Goal: Task Accomplishment & Management: Complete application form

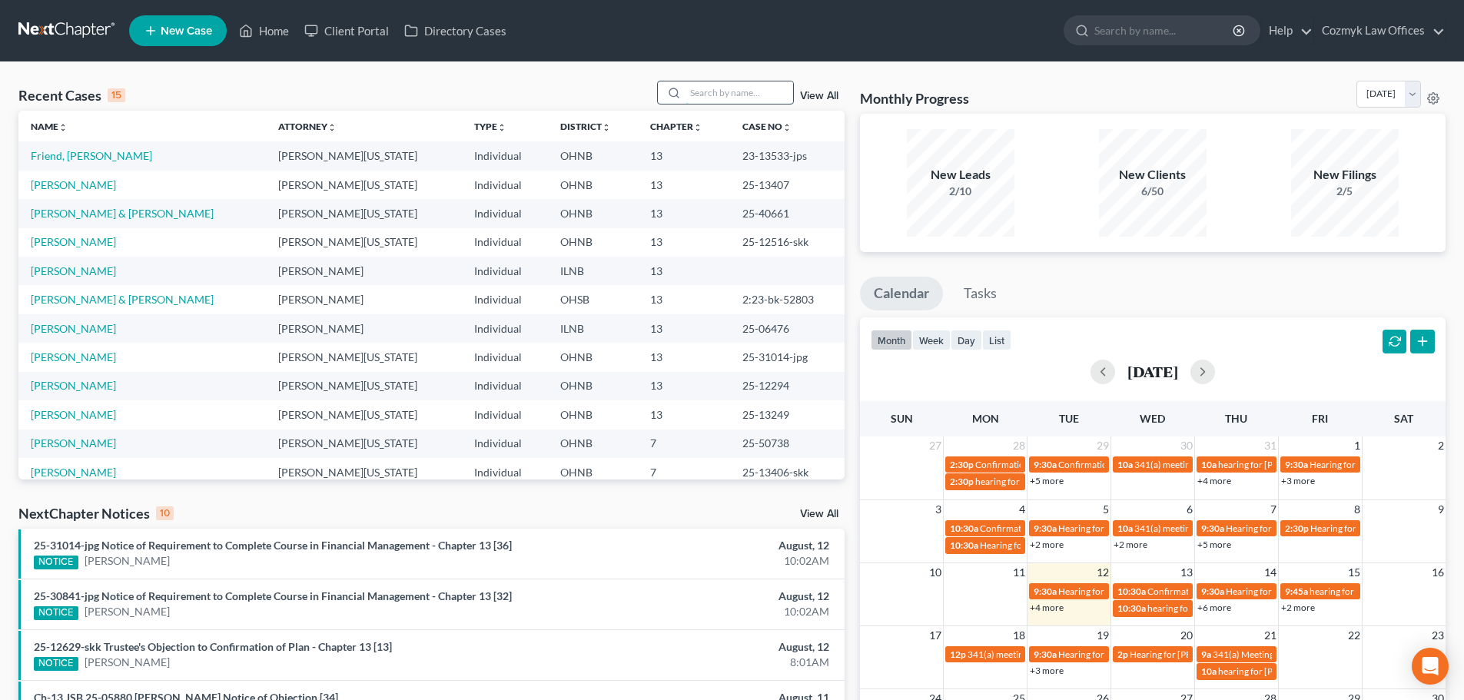
click at [748, 95] on input "search" at bounding box center [740, 92] width 108 height 22
type input "shells"
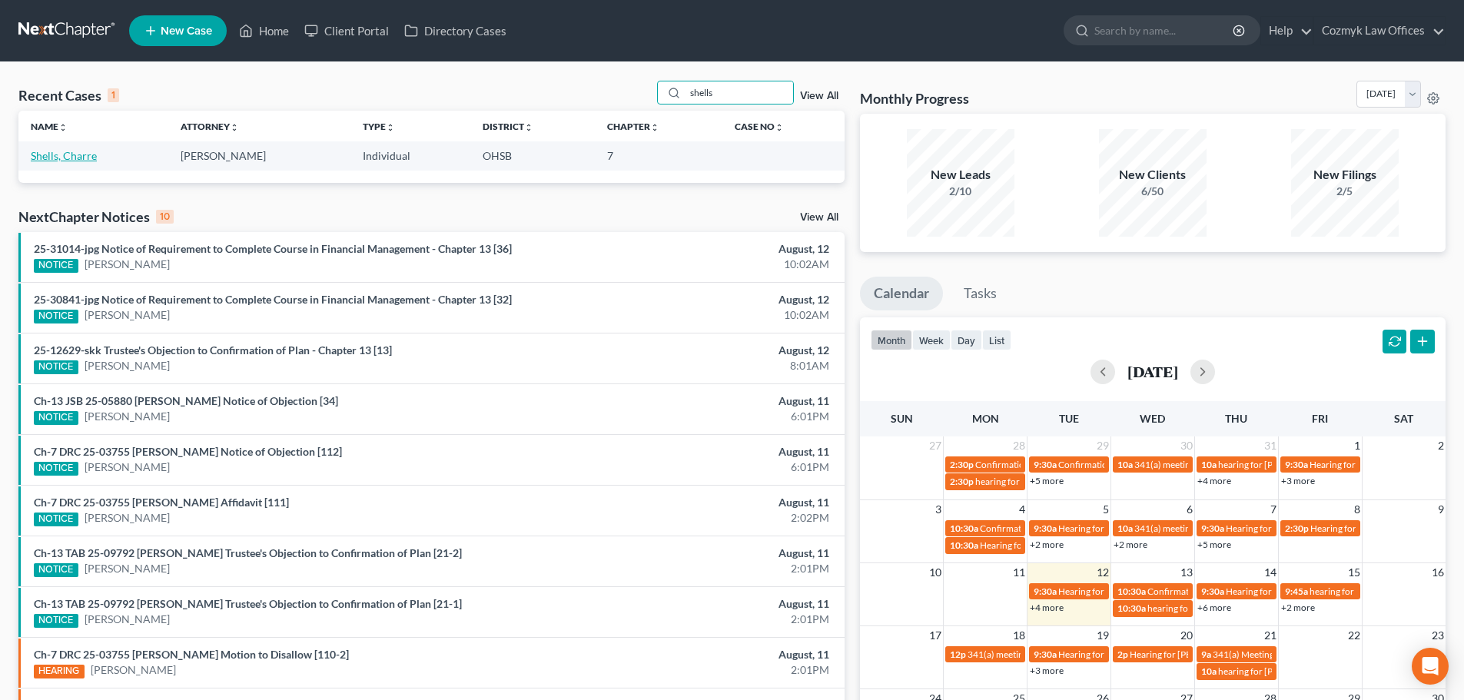
click at [75, 158] on link "Shells, Charre" at bounding box center [64, 155] width 66 height 13
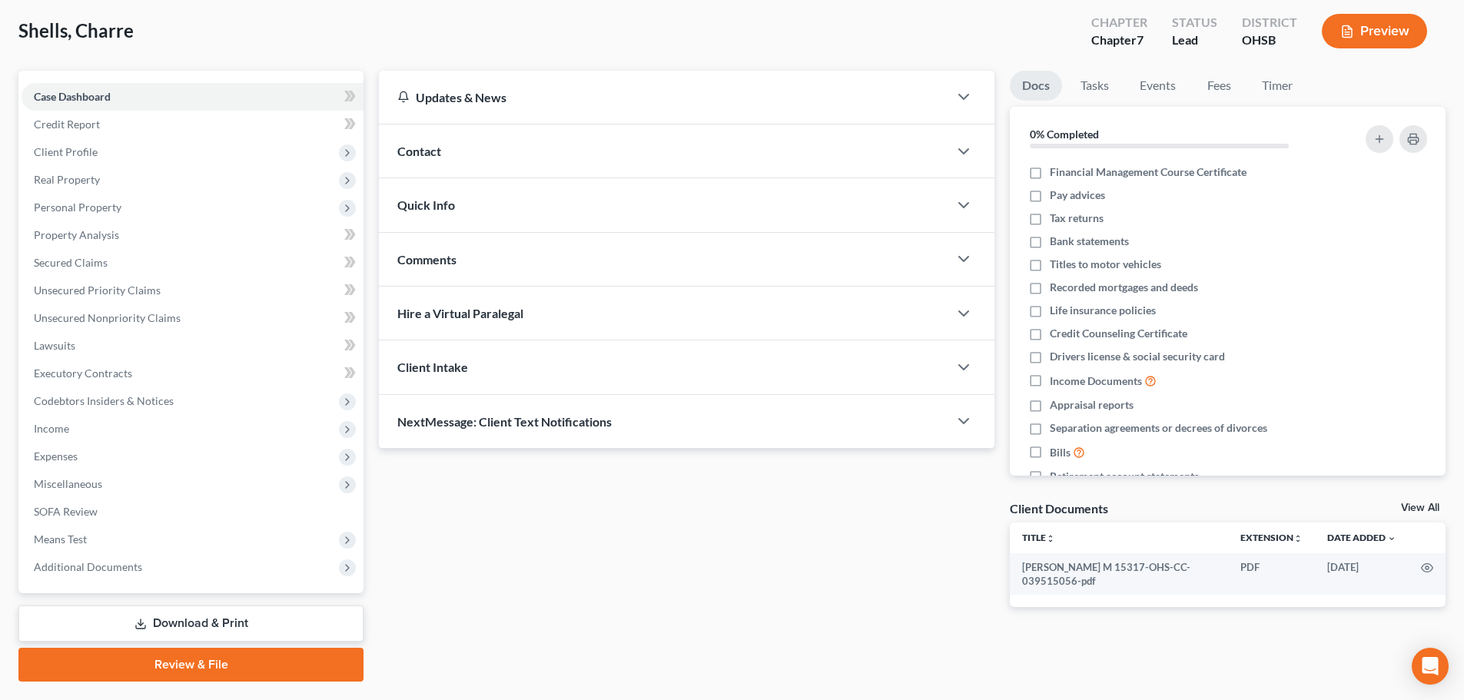
scroll to position [117, 0]
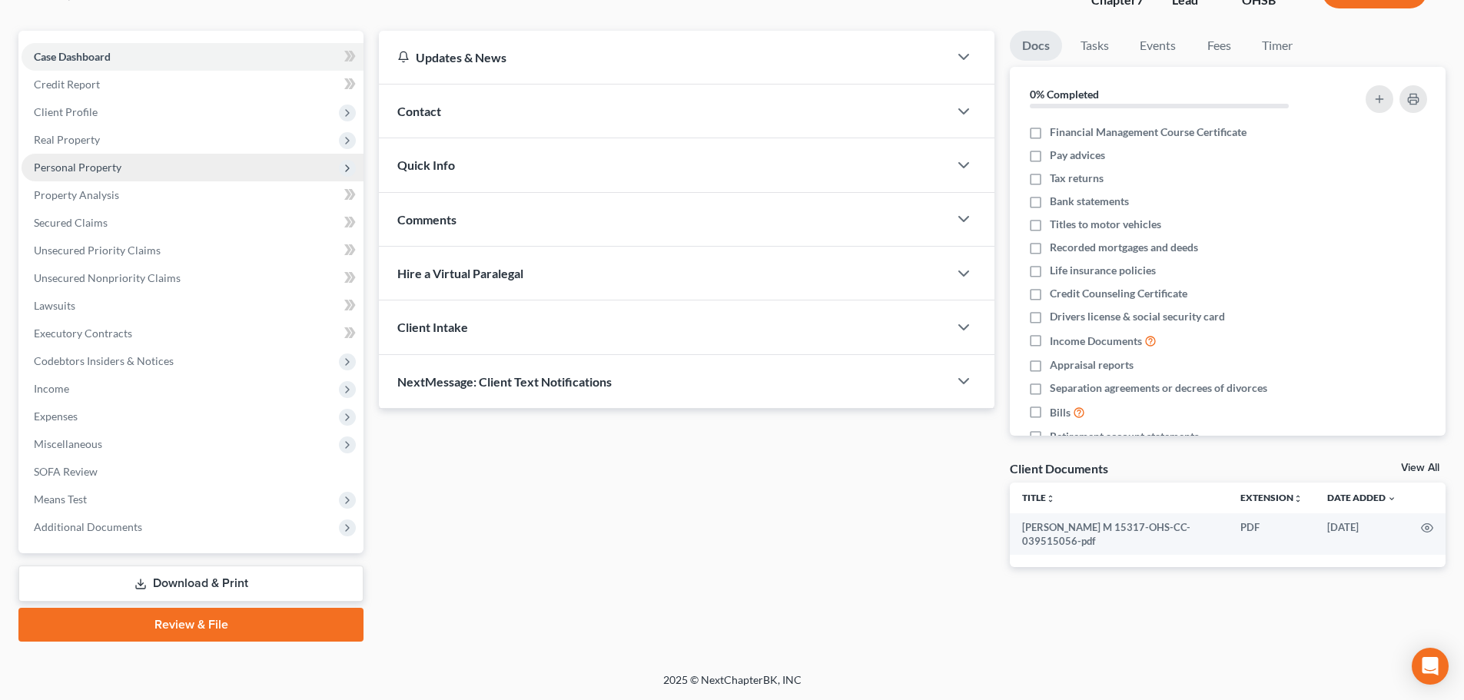
click at [75, 171] on span "Personal Property" at bounding box center [78, 167] width 88 height 13
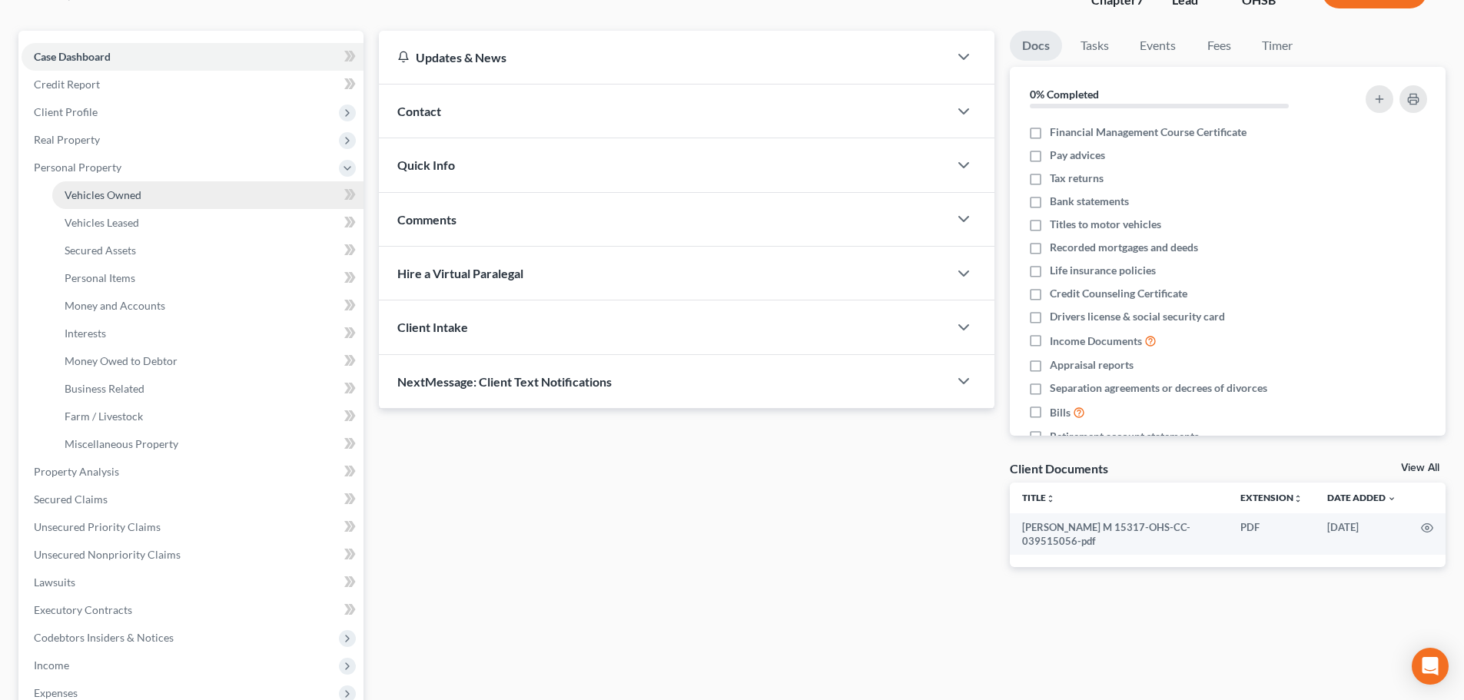
click at [79, 190] on span "Vehicles Owned" at bounding box center [103, 194] width 77 height 13
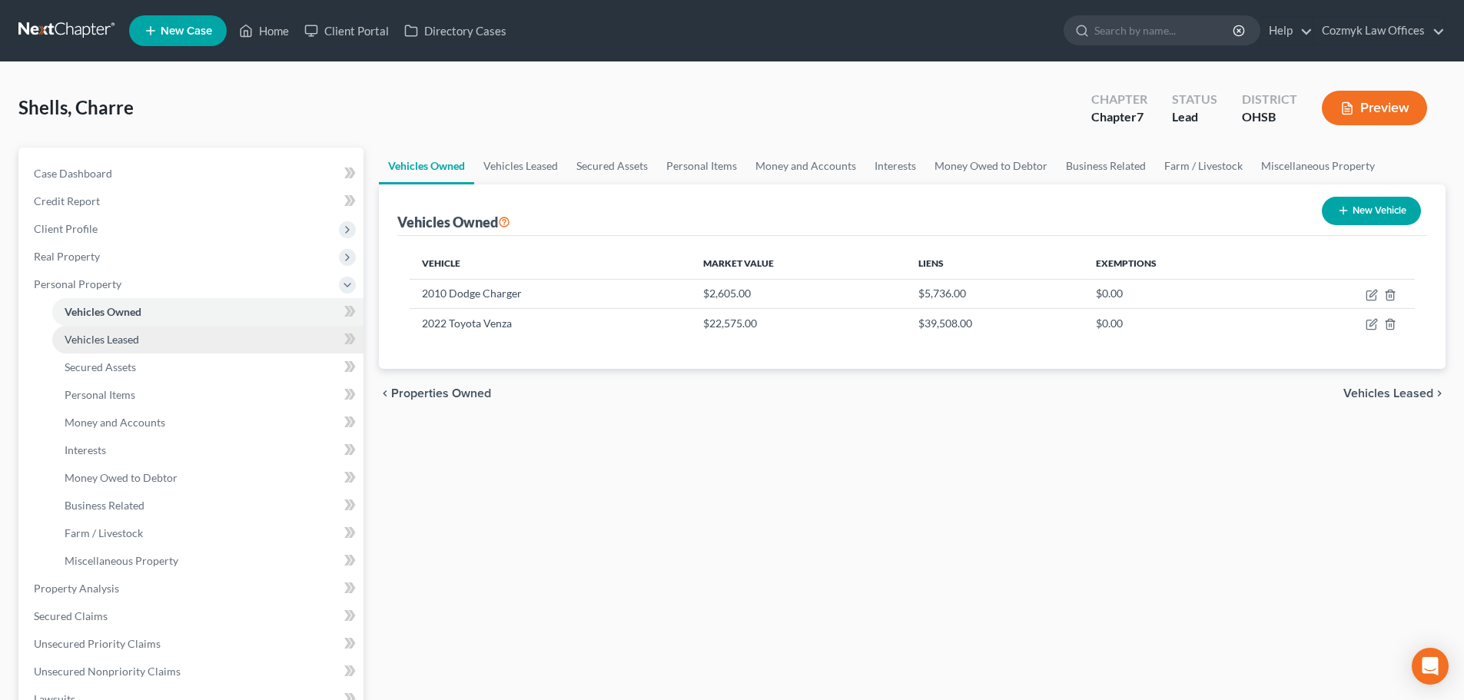
click at [120, 339] on span "Vehicles Leased" at bounding box center [102, 339] width 75 height 13
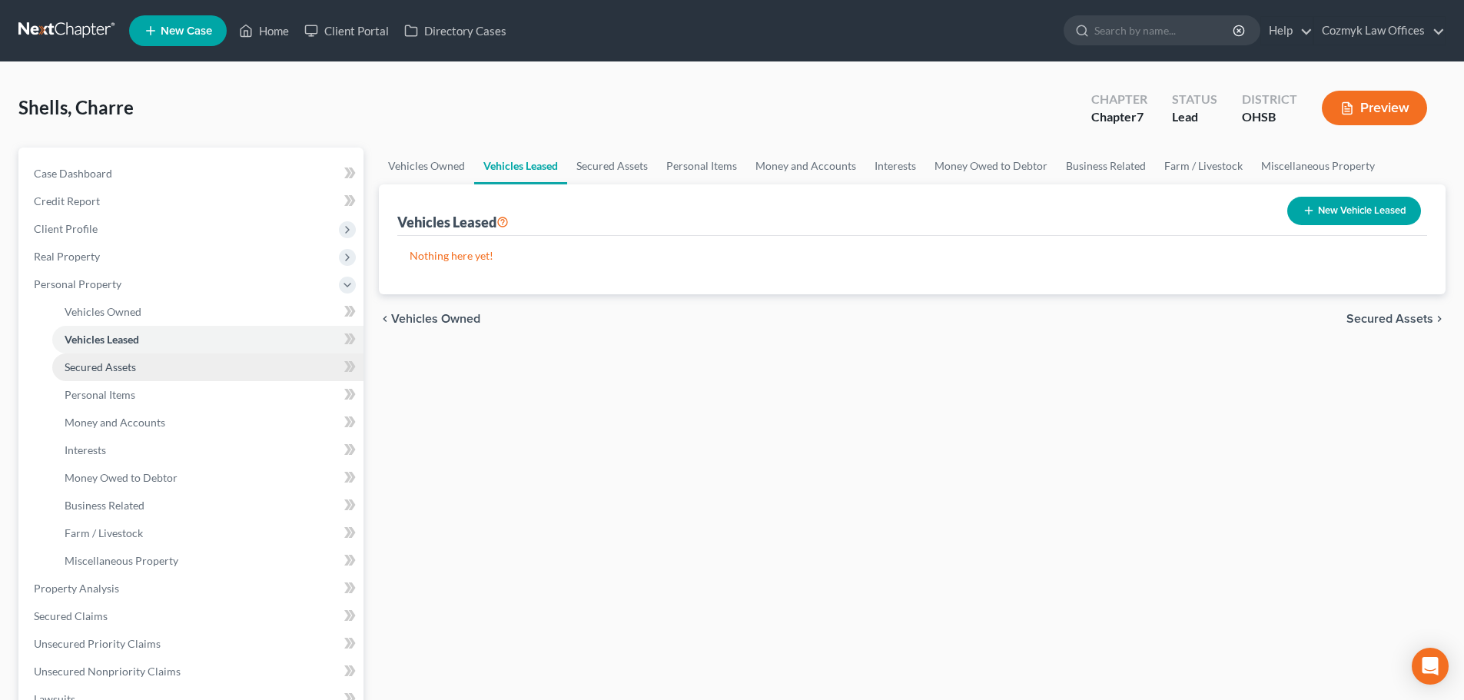
click at [123, 366] on span "Secured Assets" at bounding box center [100, 366] width 71 height 13
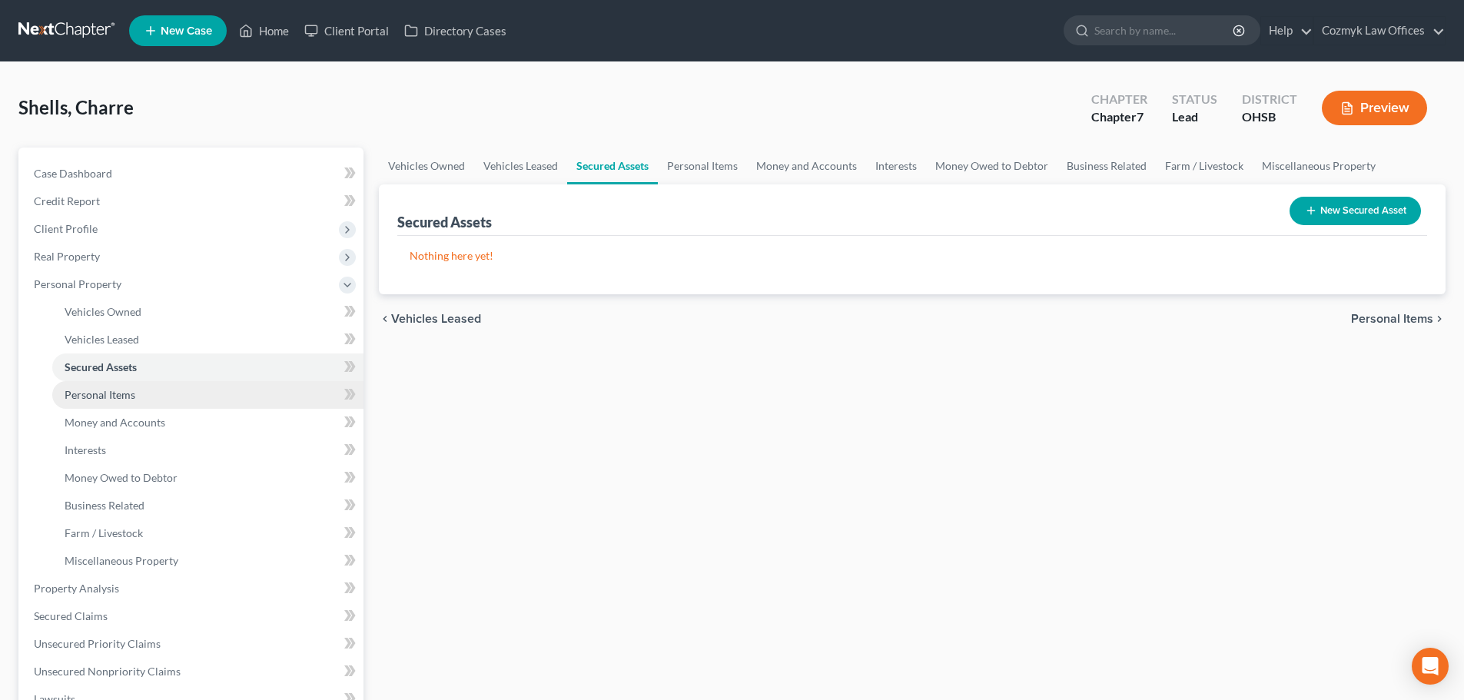
click at [129, 393] on span "Personal Items" at bounding box center [100, 394] width 71 height 13
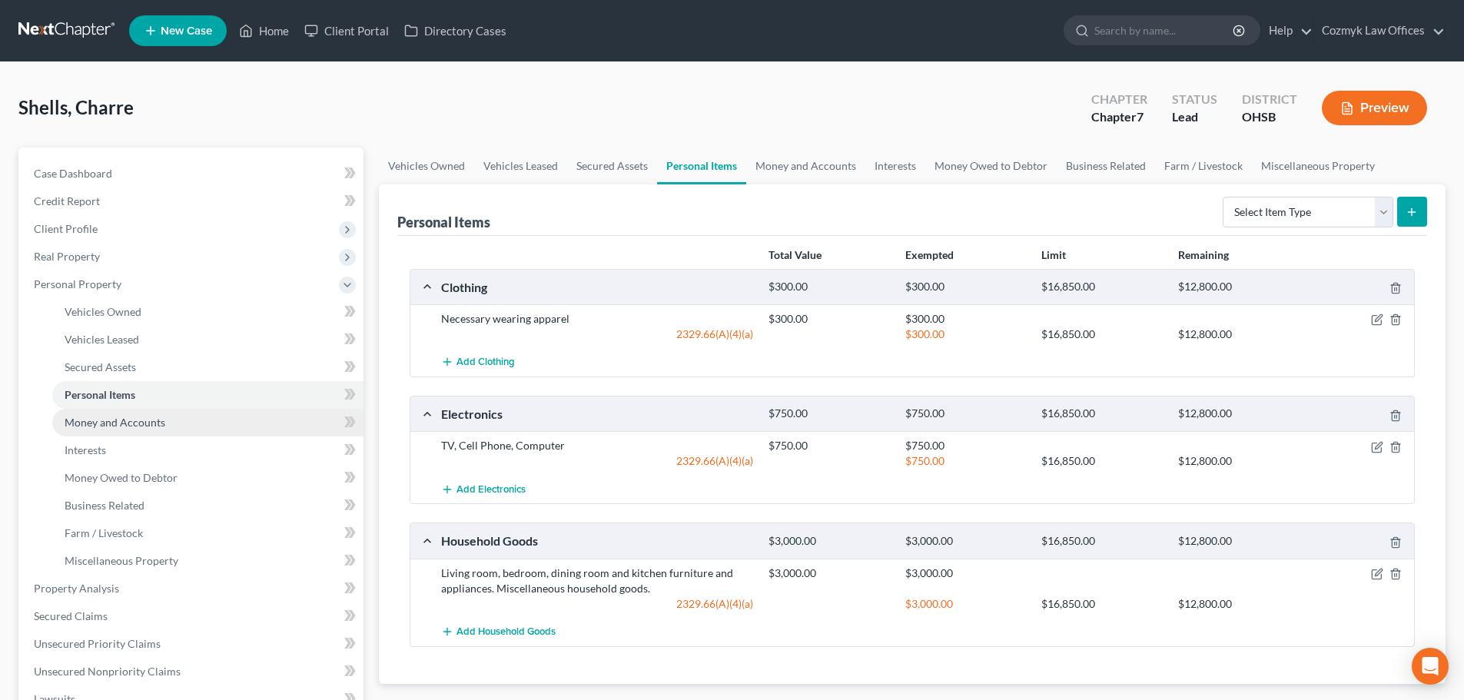
click at [134, 423] on span "Money and Accounts" at bounding box center [115, 422] width 101 height 13
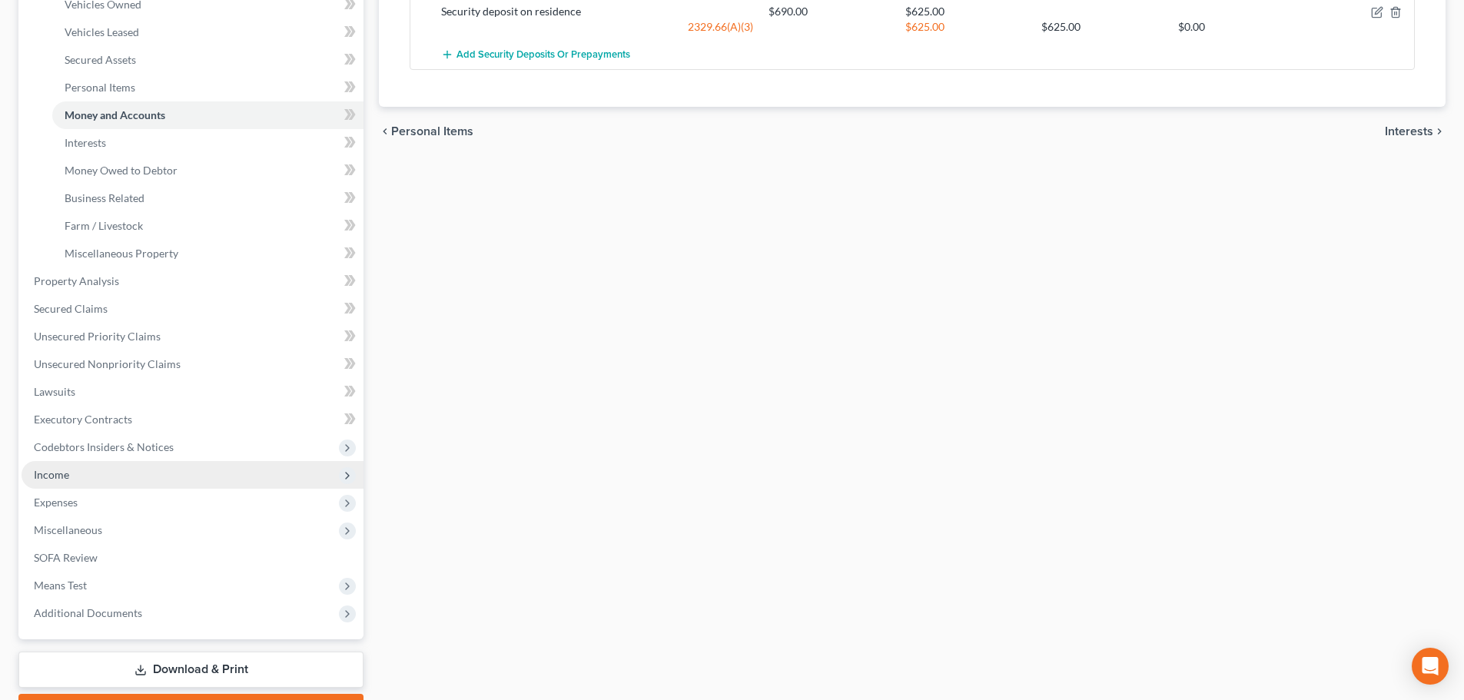
click at [87, 466] on span "Income" at bounding box center [193, 475] width 342 height 28
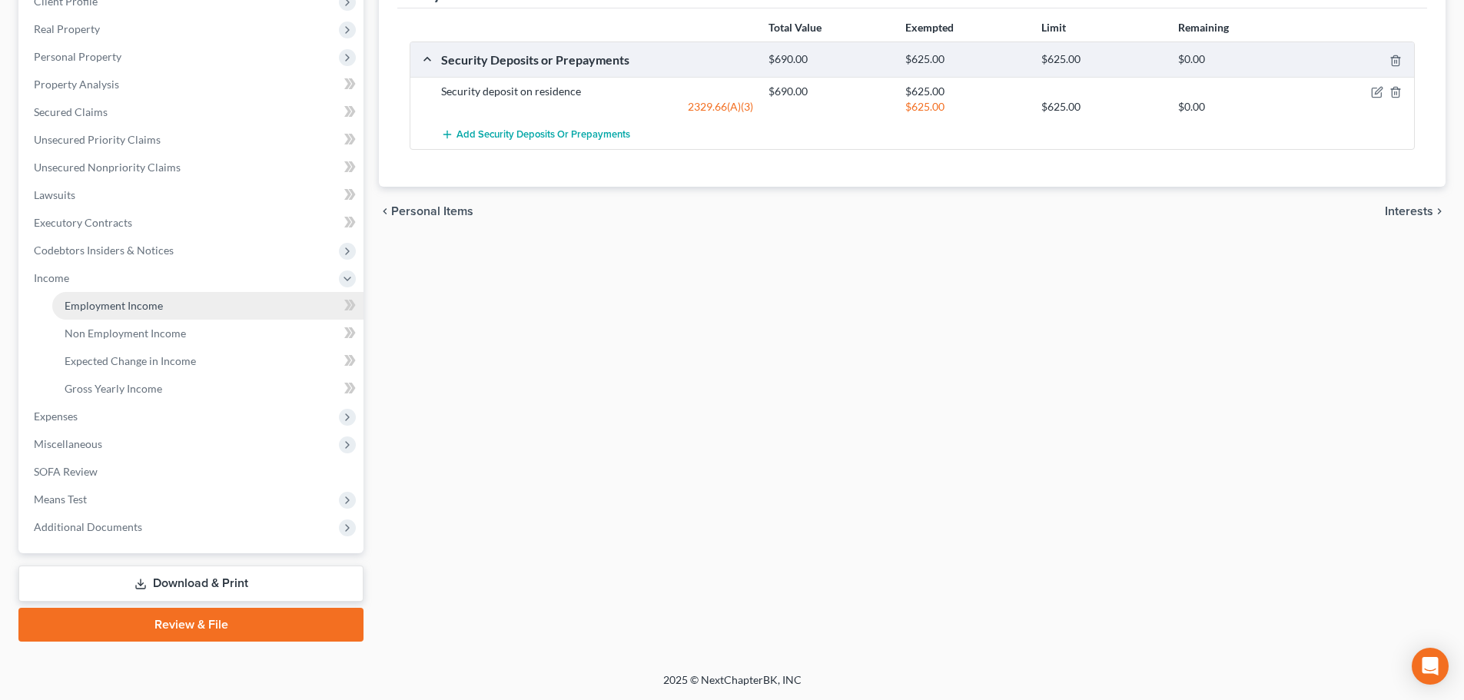
click at [131, 300] on span "Employment Income" at bounding box center [114, 305] width 98 height 13
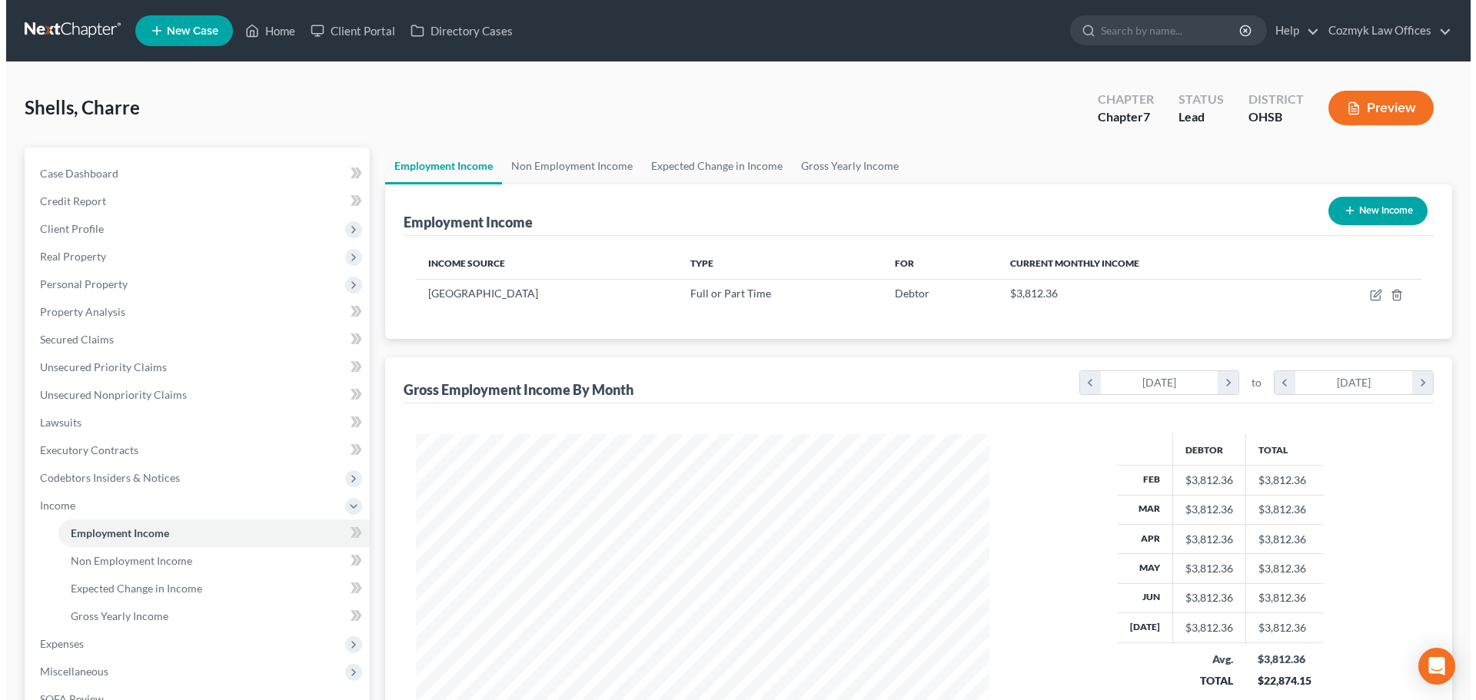
scroll to position [287, 604]
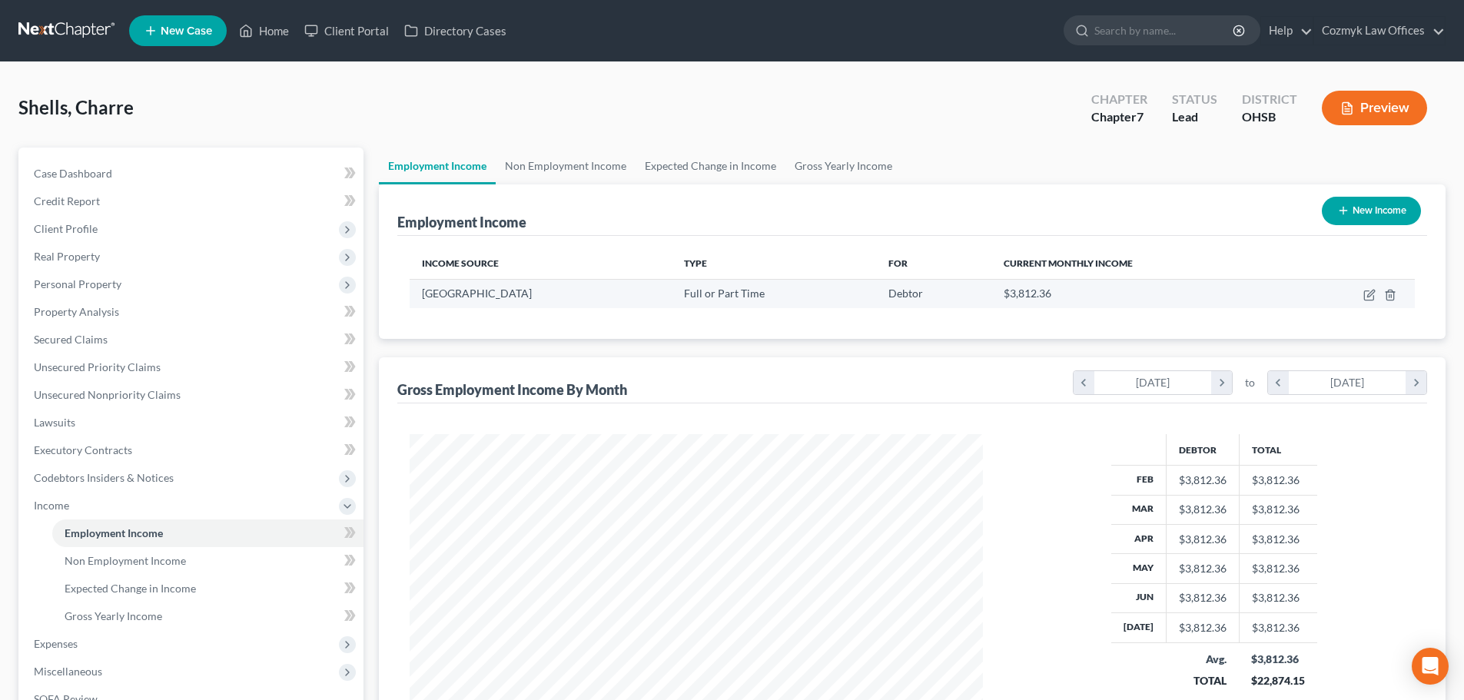
click at [1381, 300] on td at bounding box center [1352, 293] width 124 height 29
click at [1373, 298] on icon "button" at bounding box center [1368, 295] width 9 height 9
select select "0"
select select "36"
select select "2"
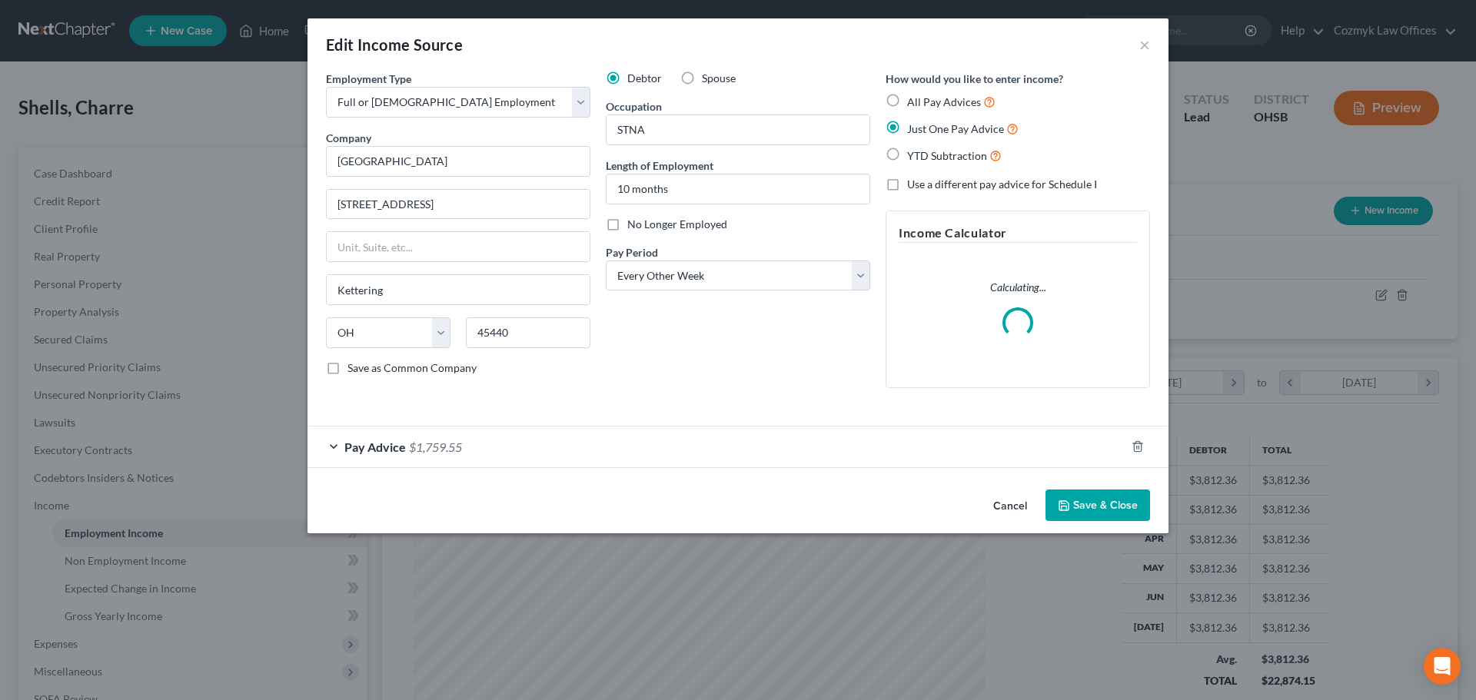
scroll to position [289, 609]
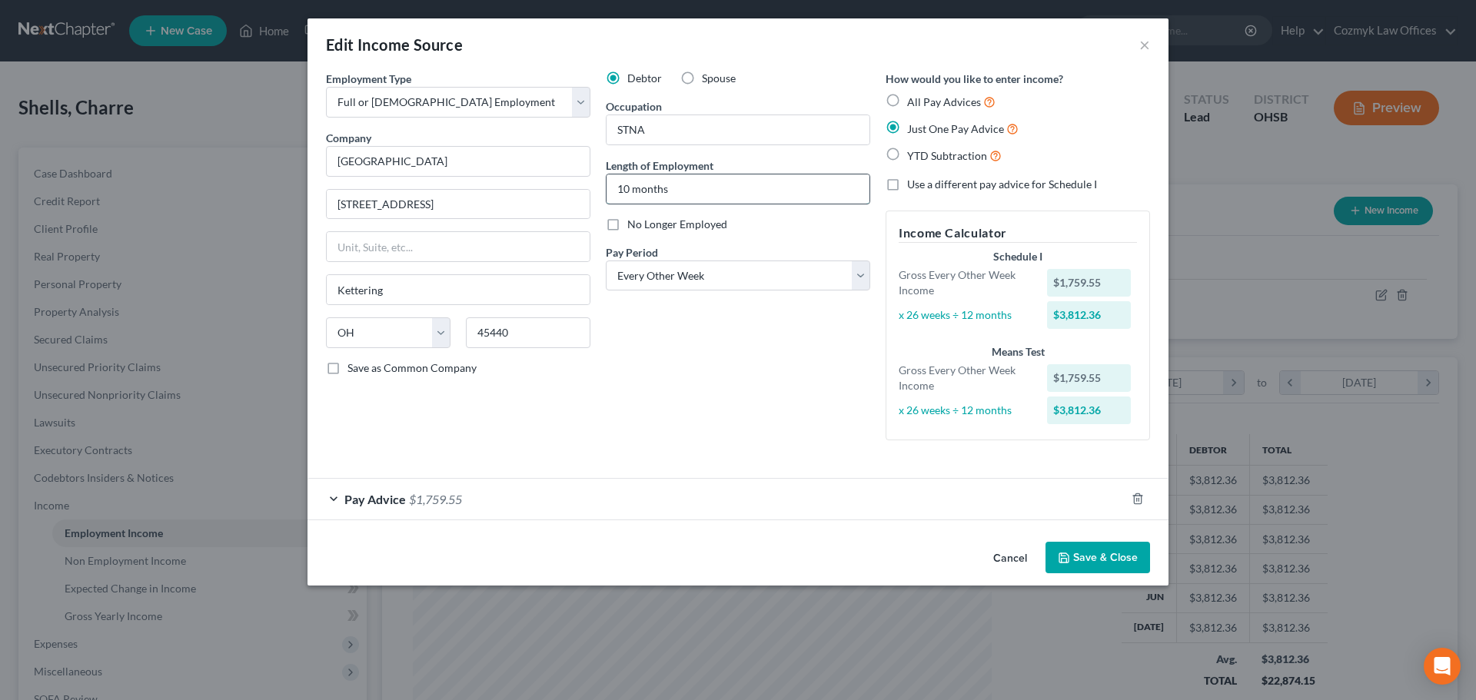
click at [625, 184] on input "10 months" at bounding box center [737, 188] width 263 height 29
type input "11 months"
click at [841, 489] on div "Pay Advice $1,759.55" at bounding box center [716, 499] width 818 height 41
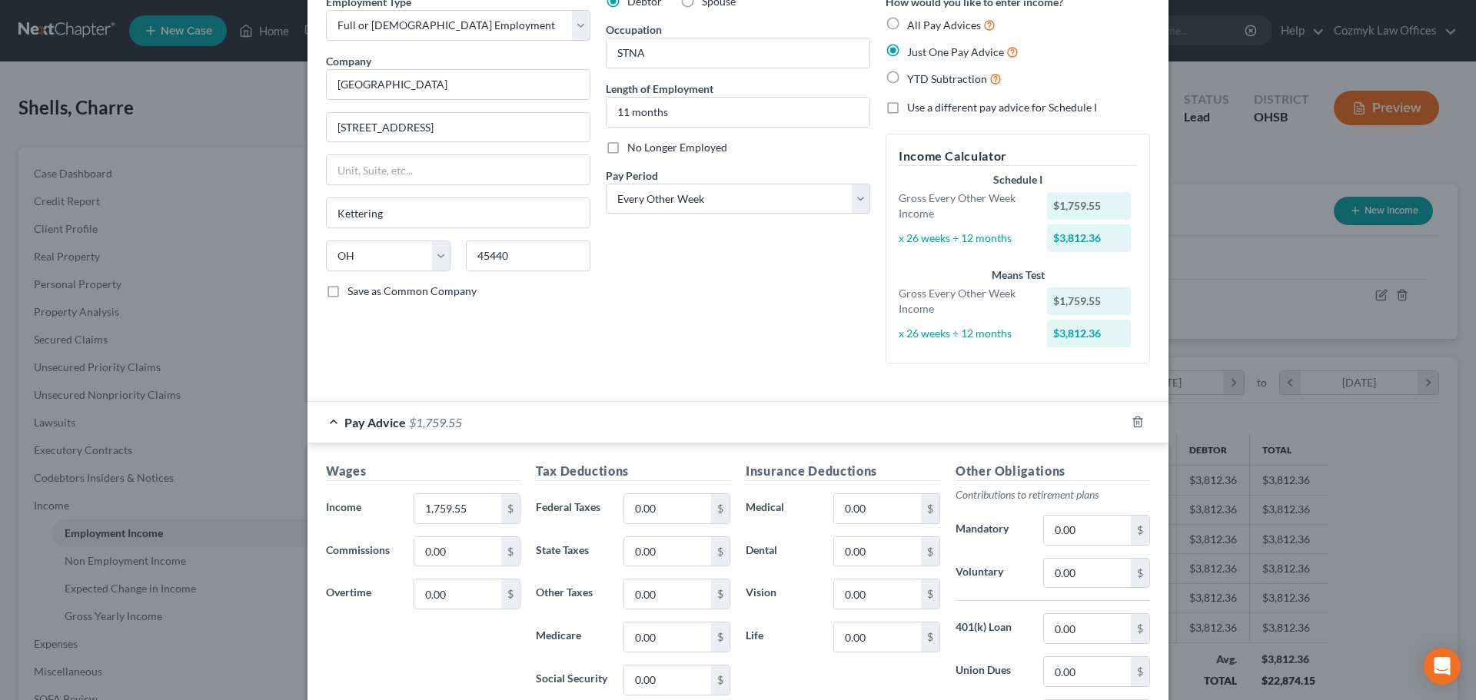
scroll to position [0, 0]
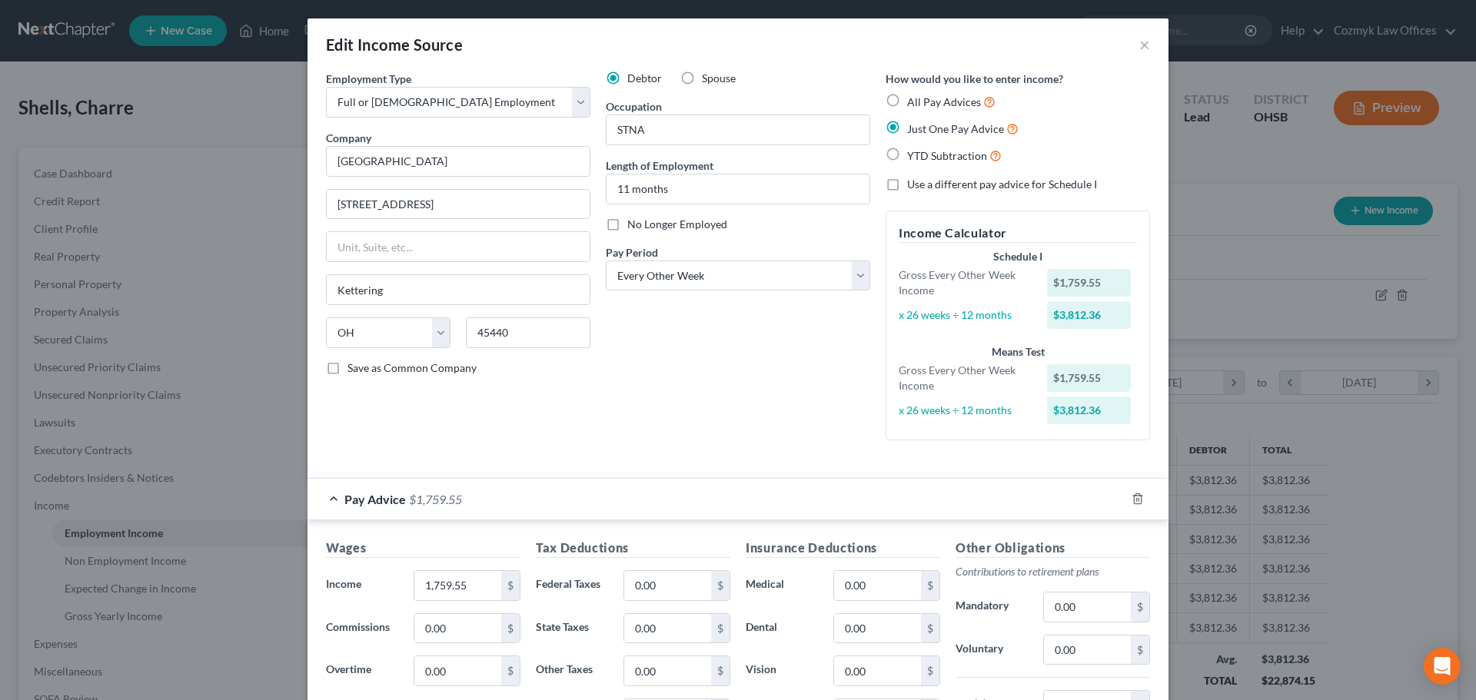
click at [940, 102] on span "All Pay Advices" at bounding box center [944, 101] width 74 height 13
click at [923, 102] on input "All Pay Advices" at bounding box center [918, 98] width 10 height 10
radio input "true"
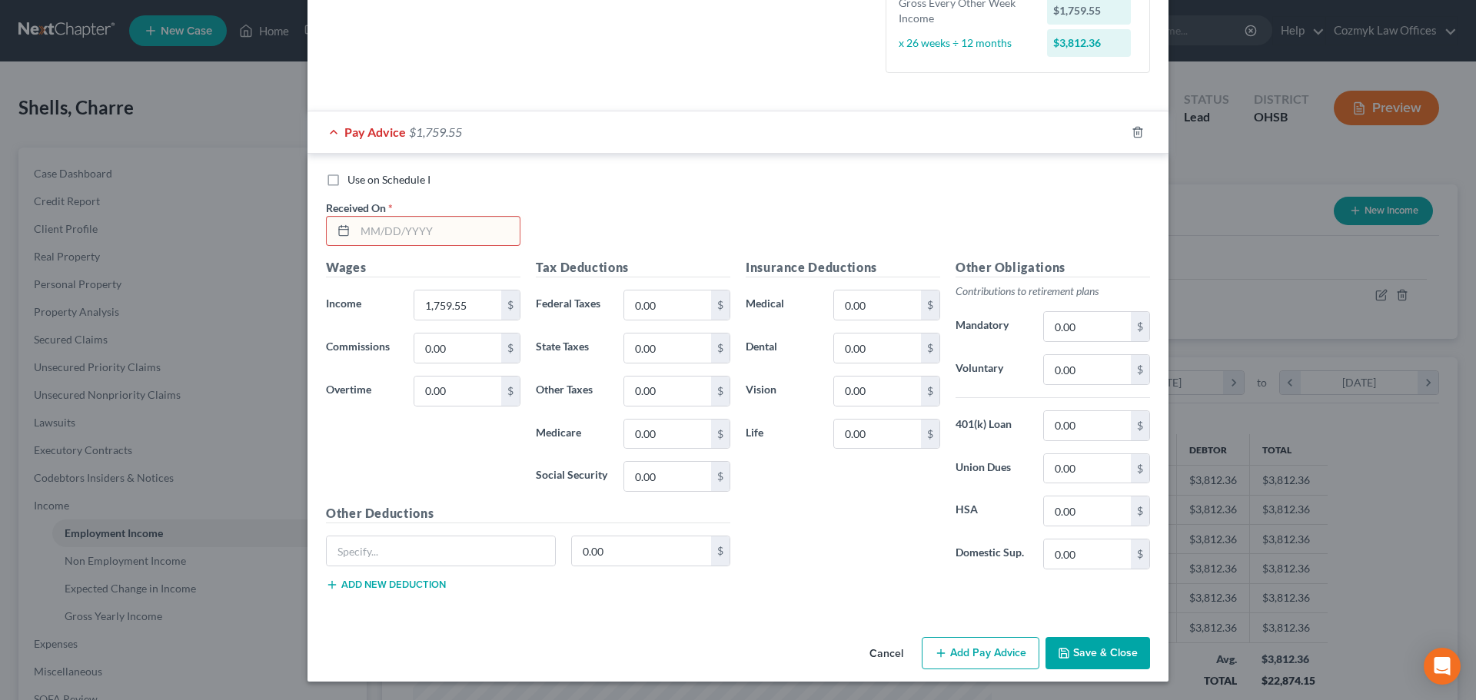
scroll to position [411, 0]
click at [440, 236] on input "text" at bounding box center [437, 231] width 164 height 29
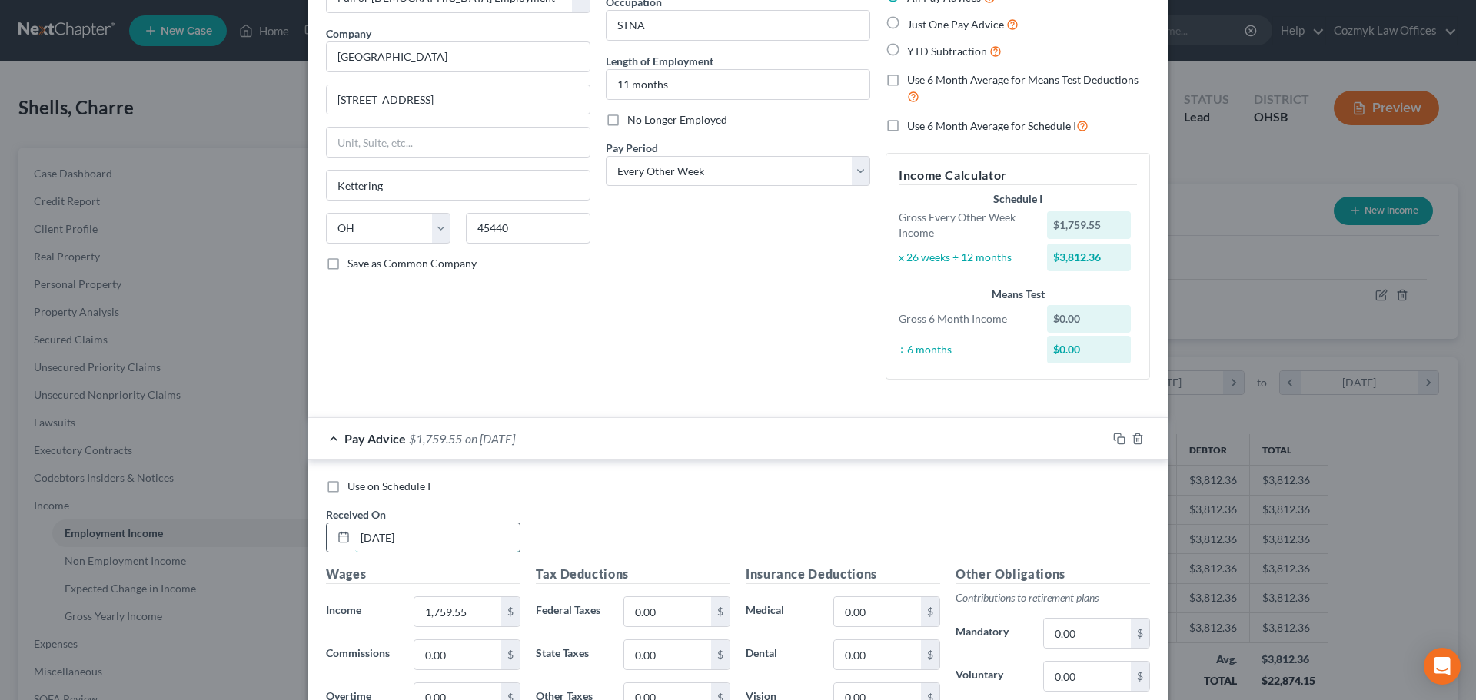
scroll to position [104, 0]
type input "[DATE]"
drag, startPoint x: 430, startPoint y: 59, endPoint x: 294, endPoint y: 55, distance: 135.3
click at [294, 55] on div "Edit Income Source × Employment Type * Select Full or [DEMOGRAPHIC_DATA] Employ…" at bounding box center [738, 350] width 1476 height 700
type input "Caring Place Healthcare"
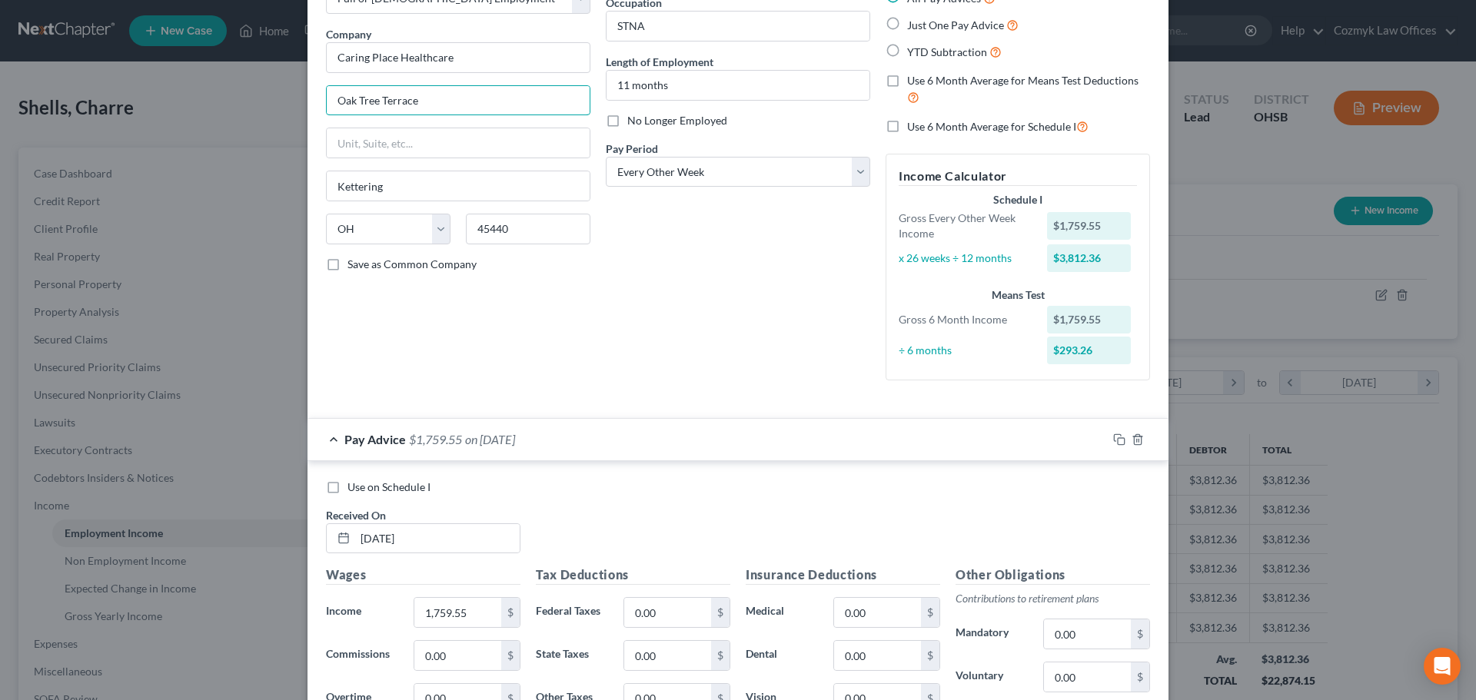
type input "Oak Tree Terrace"
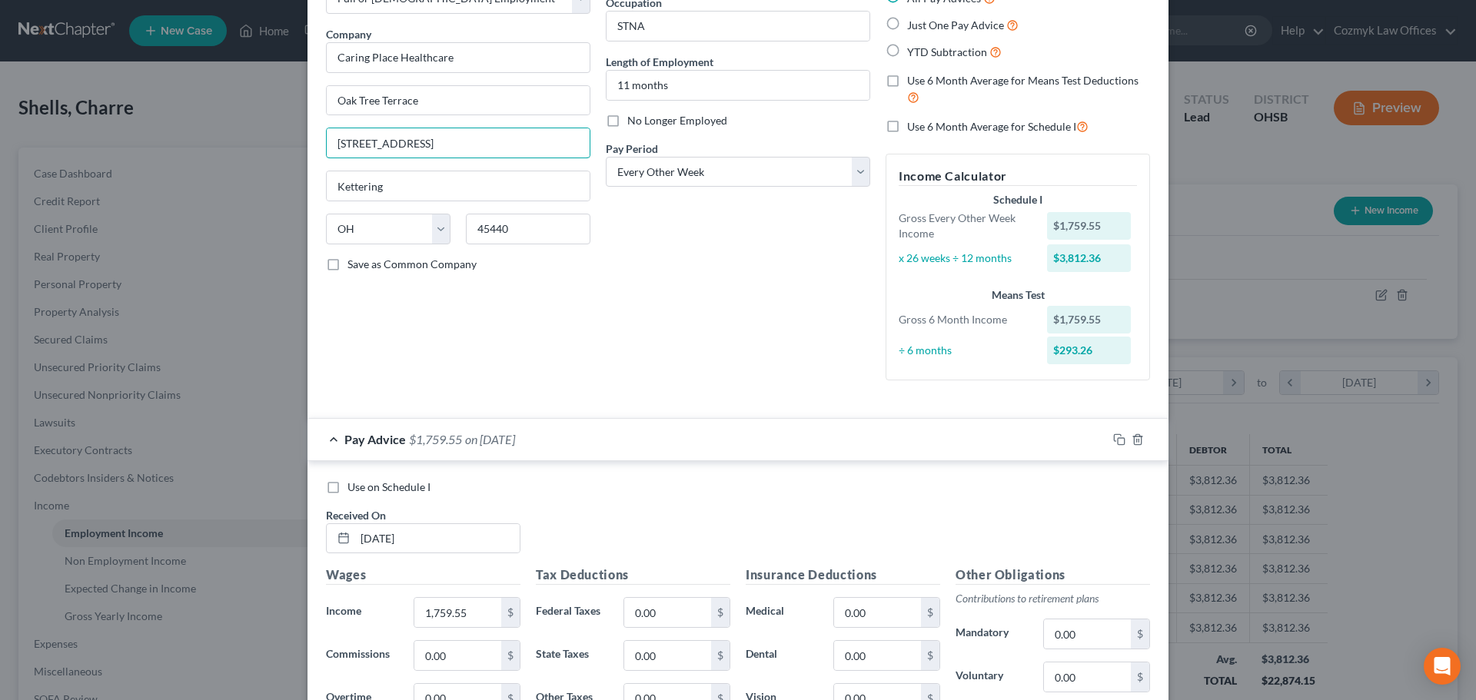
type input "[STREET_ADDRESS]"
type input "45233"
type input "[GEOGRAPHIC_DATA]"
click at [453, 618] on input "1,759.55" at bounding box center [457, 612] width 87 height 29
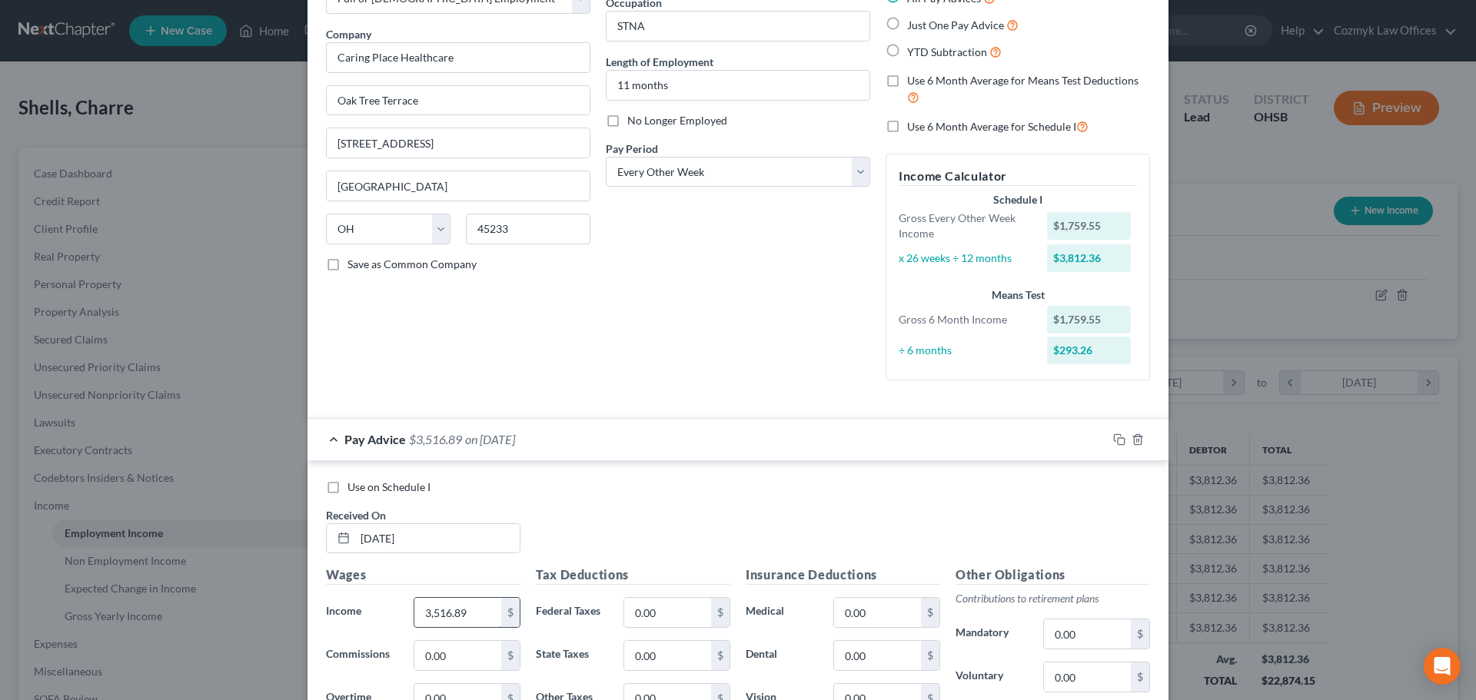
type input "3,516.89"
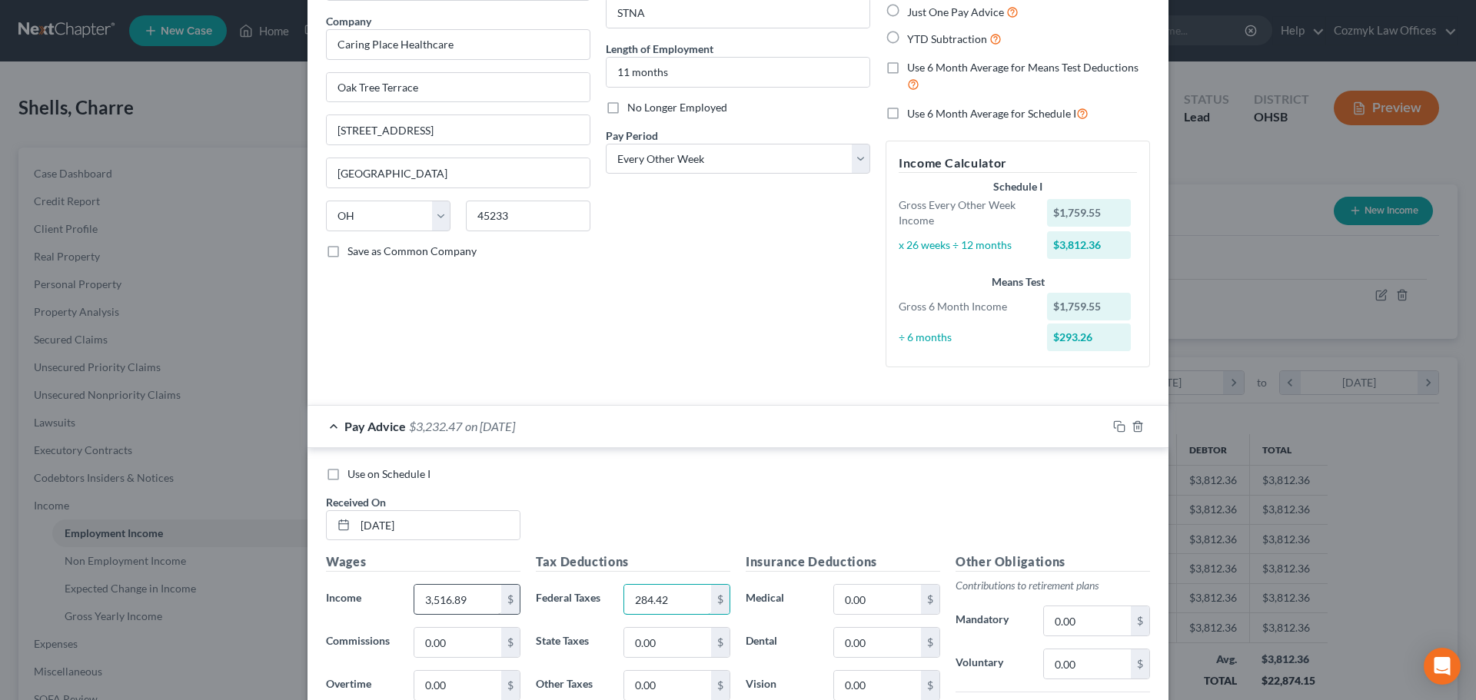
type input "284.42"
type input "86.32"
type input "75.25"
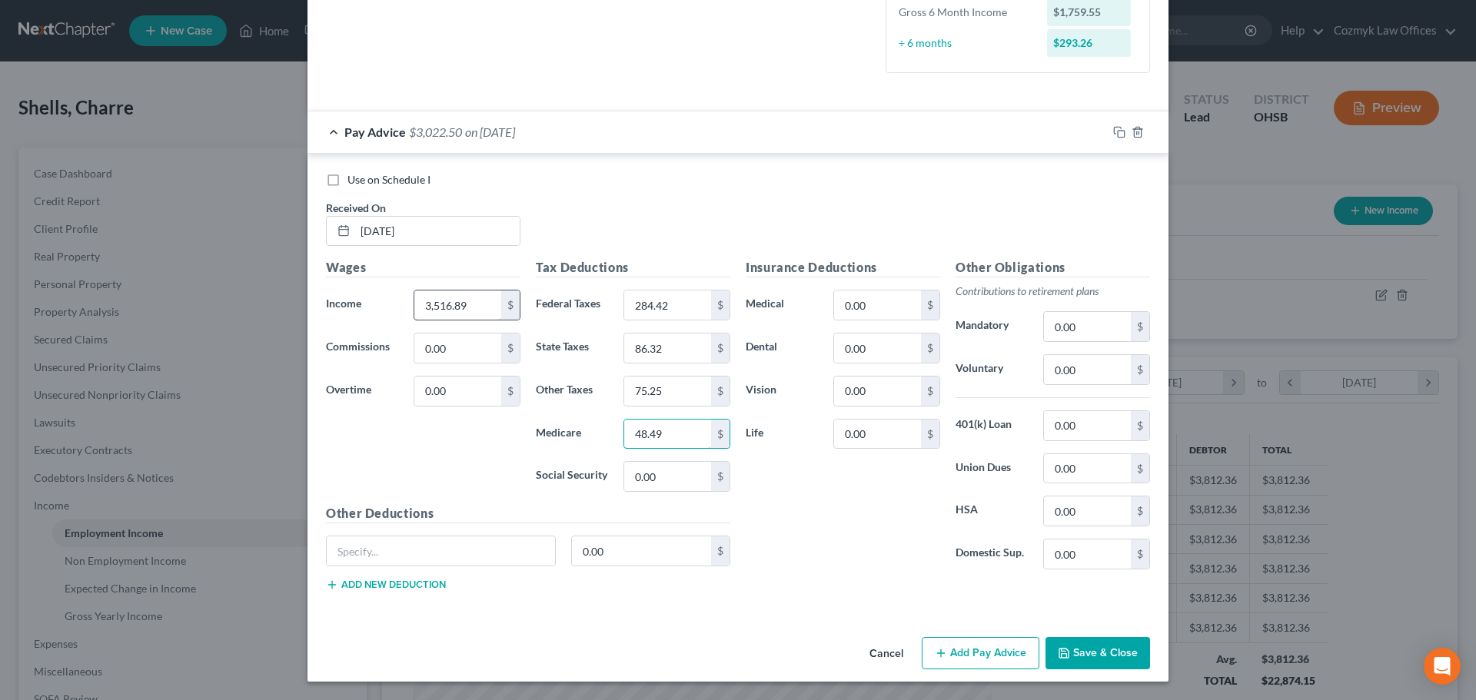
type input "48.49"
type input "207.36"
type input "158"
type input "11.64"
type input "2.75"
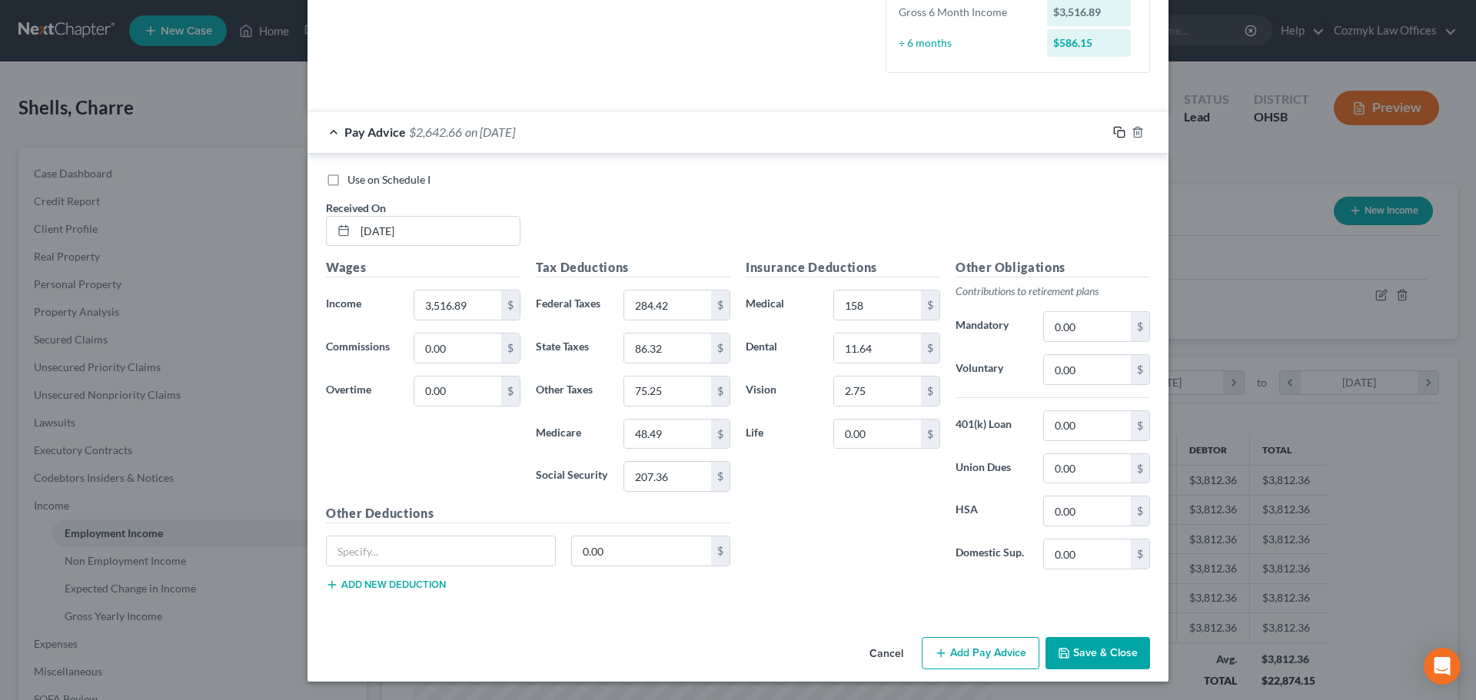
drag, startPoint x: 1112, startPoint y: 128, endPoint x: 1107, endPoint y: 138, distance: 12.0
click at [1113, 128] on icon "button" at bounding box center [1119, 132] width 12 height 12
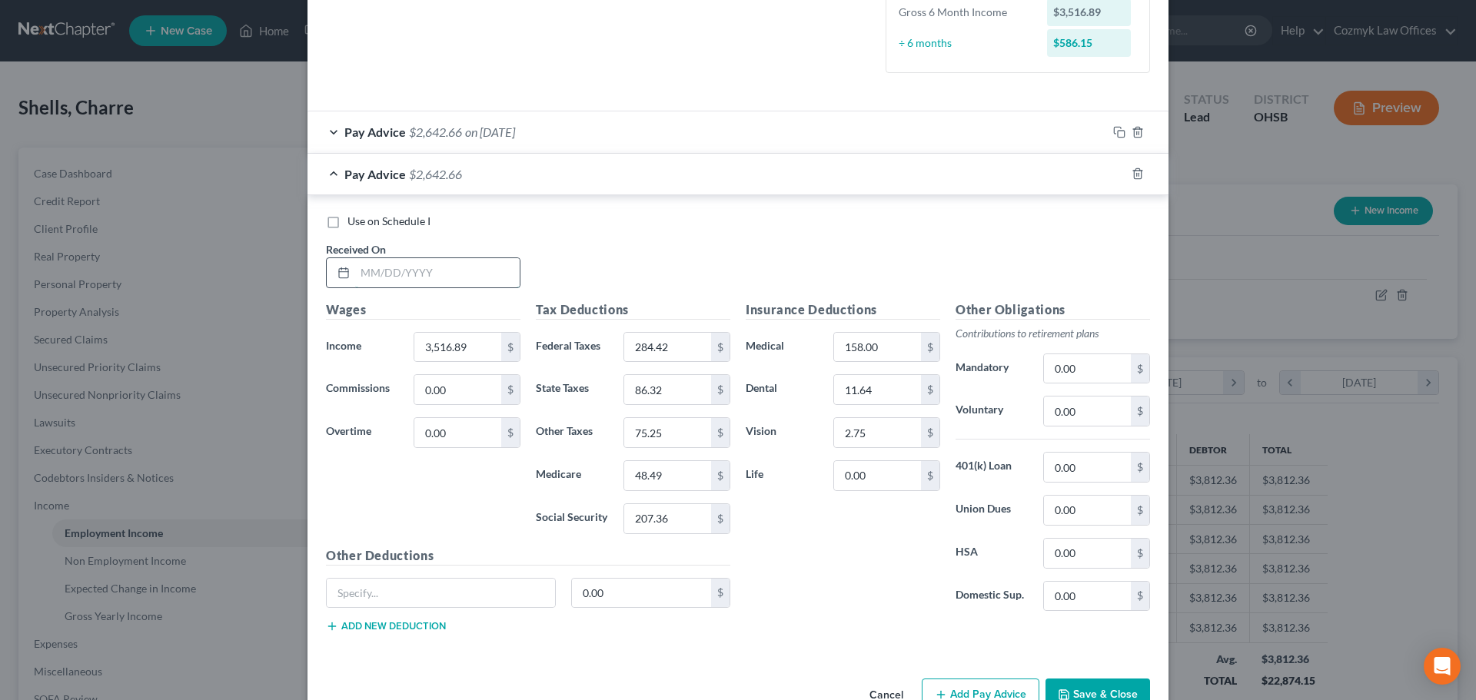
click at [488, 272] on input "text" at bounding box center [437, 272] width 164 height 29
type input "[DATE]"
type input "3,465.84"
type input "278.29"
type input "84.79"
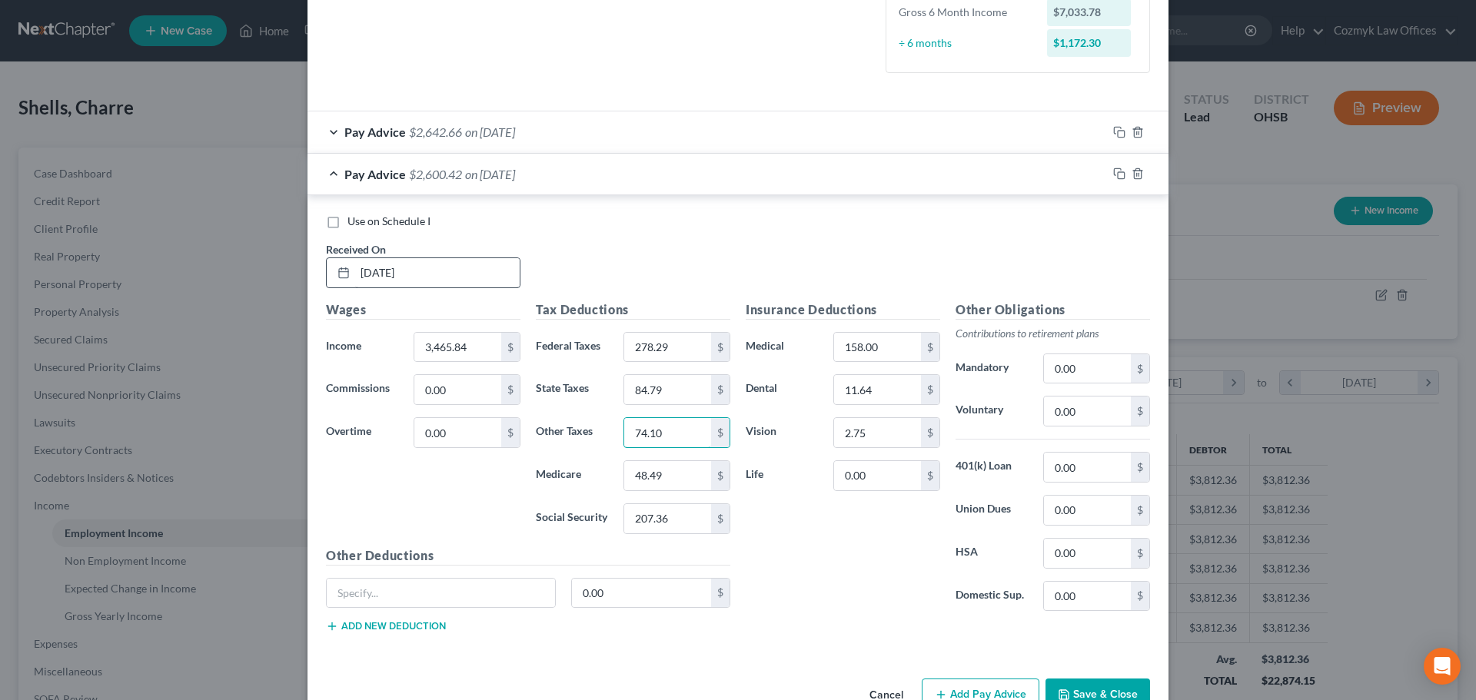
type input "74.10"
type input "47.76"
type input "204.20"
click at [1113, 177] on icon "button" at bounding box center [1119, 174] width 12 height 12
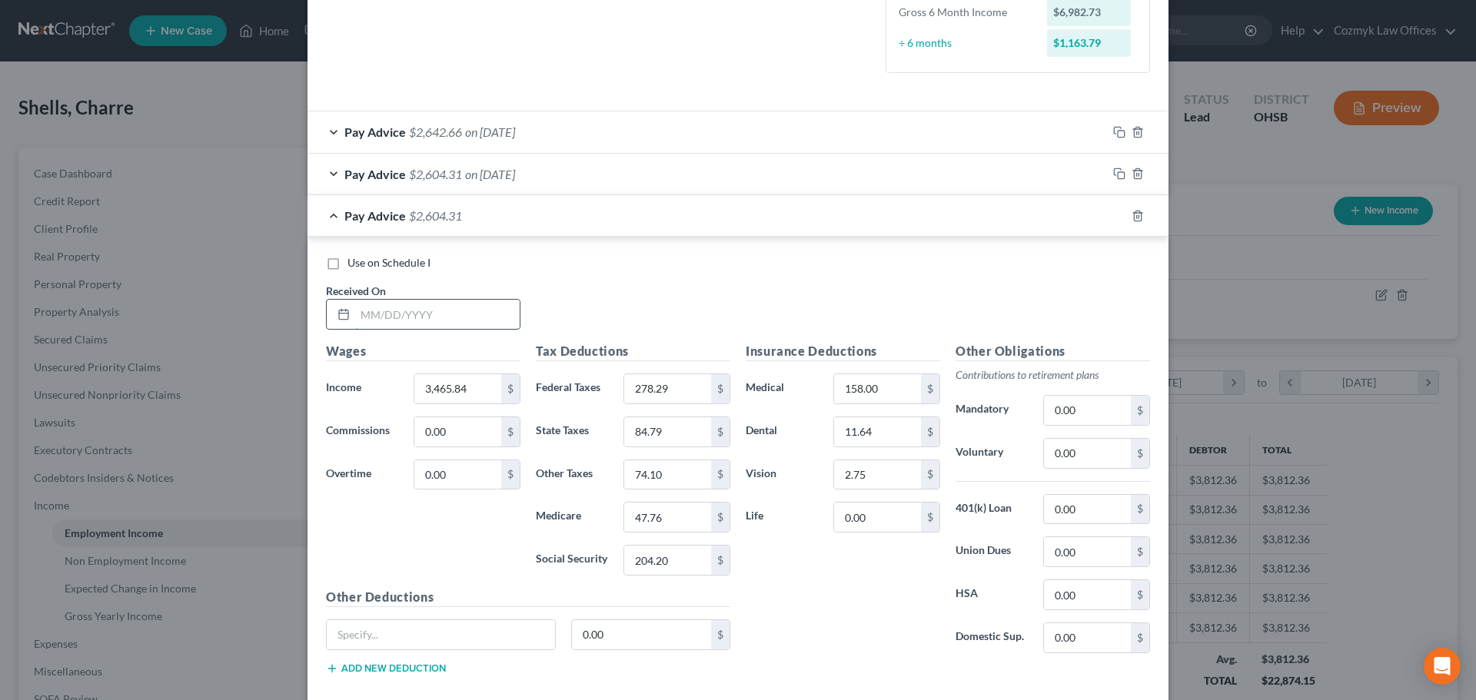
click at [407, 314] on input "text" at bounding box center [437, 314] width 164 height 29
type input "[DATE]"
type input "243.51"
type input "76.13"
type input "67.58"
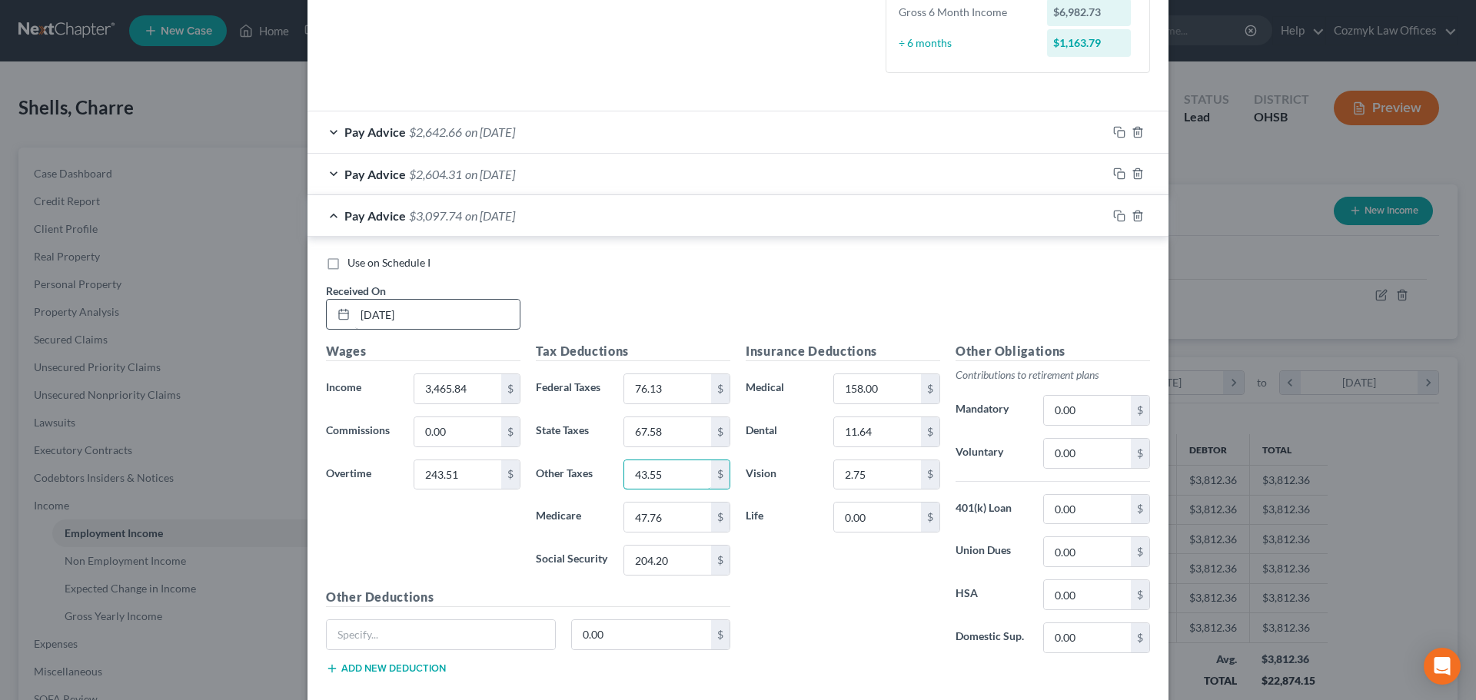
type input "43.55"
type input "186.22"
click at [424, 482] on input "243.51" at bounding box center [457, 474] width 87 height 29
type input "3,175.97"
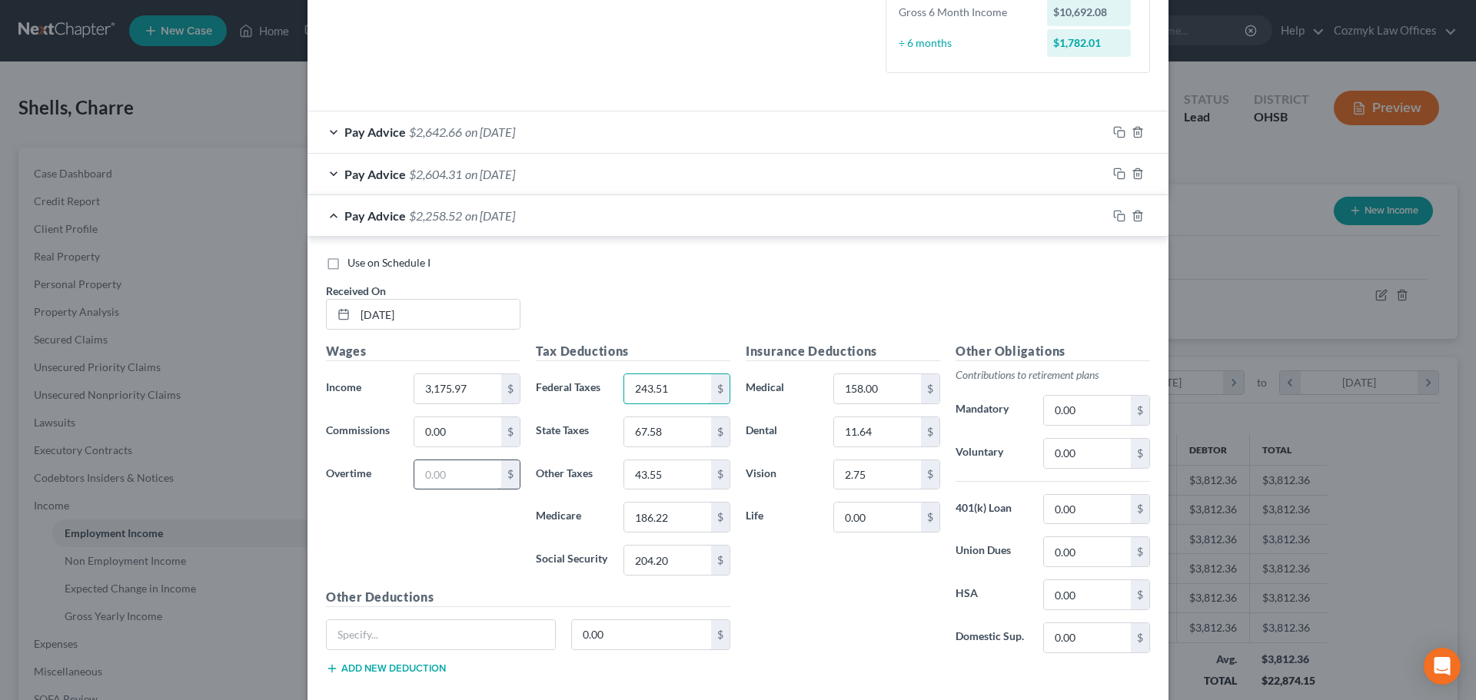
type input "243.51"
type input "76.13"
type input "67.58"
type input "43.55"
type input "186.22"
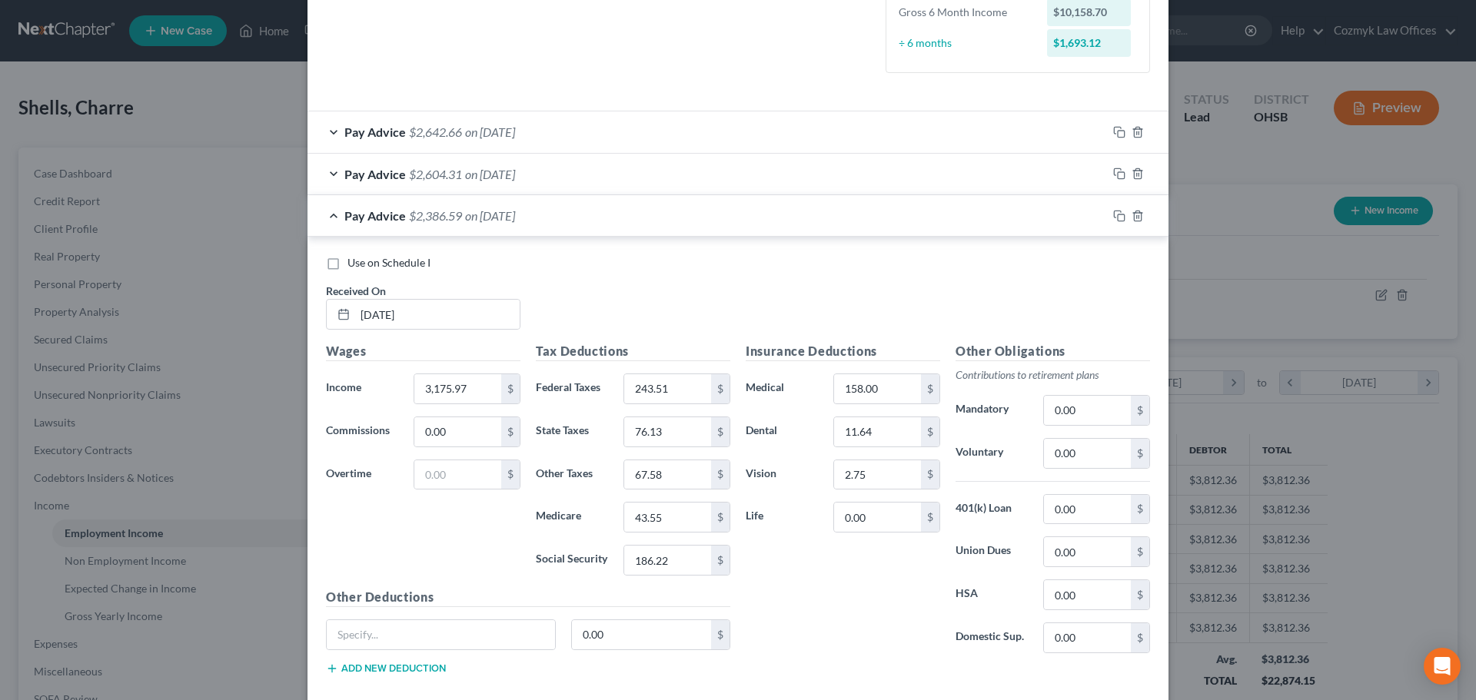
click at [527, 183] on div "Pay Advice $2,604.31 on [DATE]" at bounding box center [706, 174] width 799 height 41
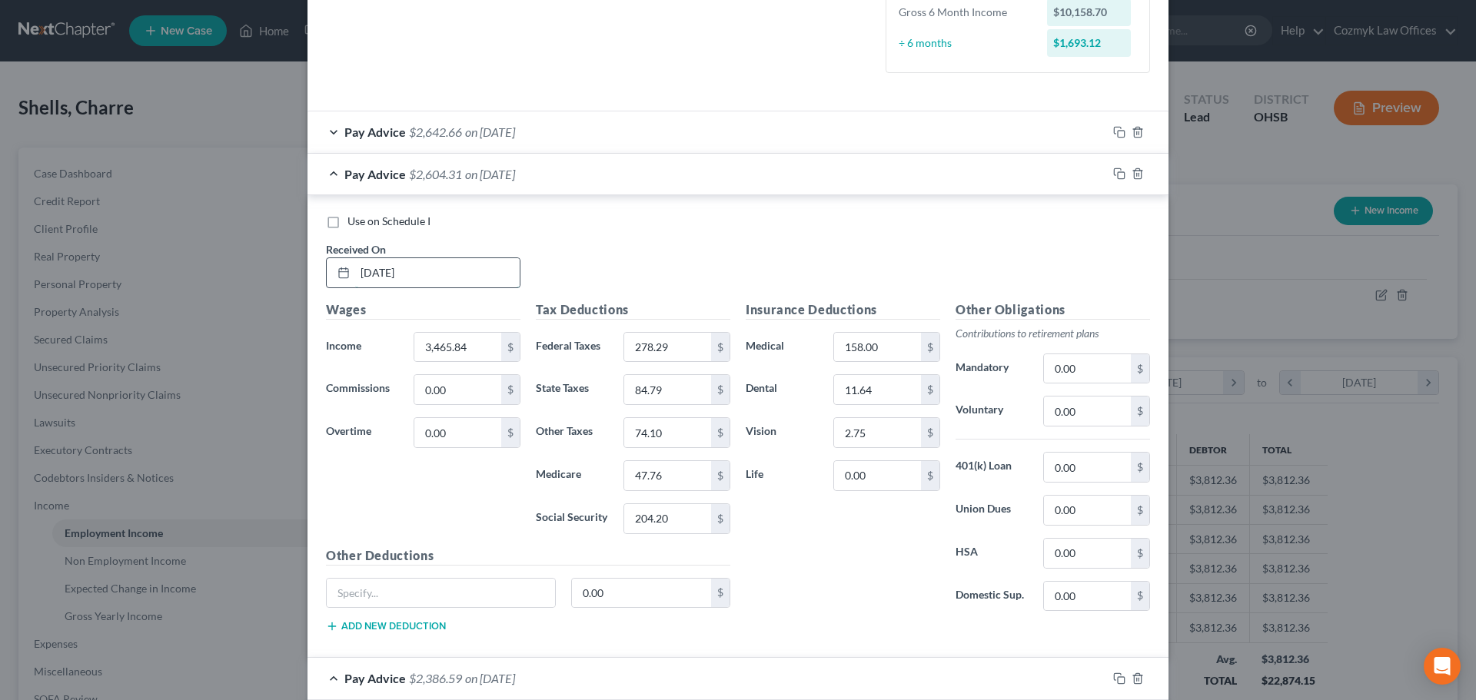
click at [377, 274] on input "[DATE]" at bounding box center [437, 272] width 164 height 29
type input "[DATE]"
click at [666, 173] on div "Pay Advice $2,604.31 on [DATE]" at bounding box center [706, 174] width 799 height 41
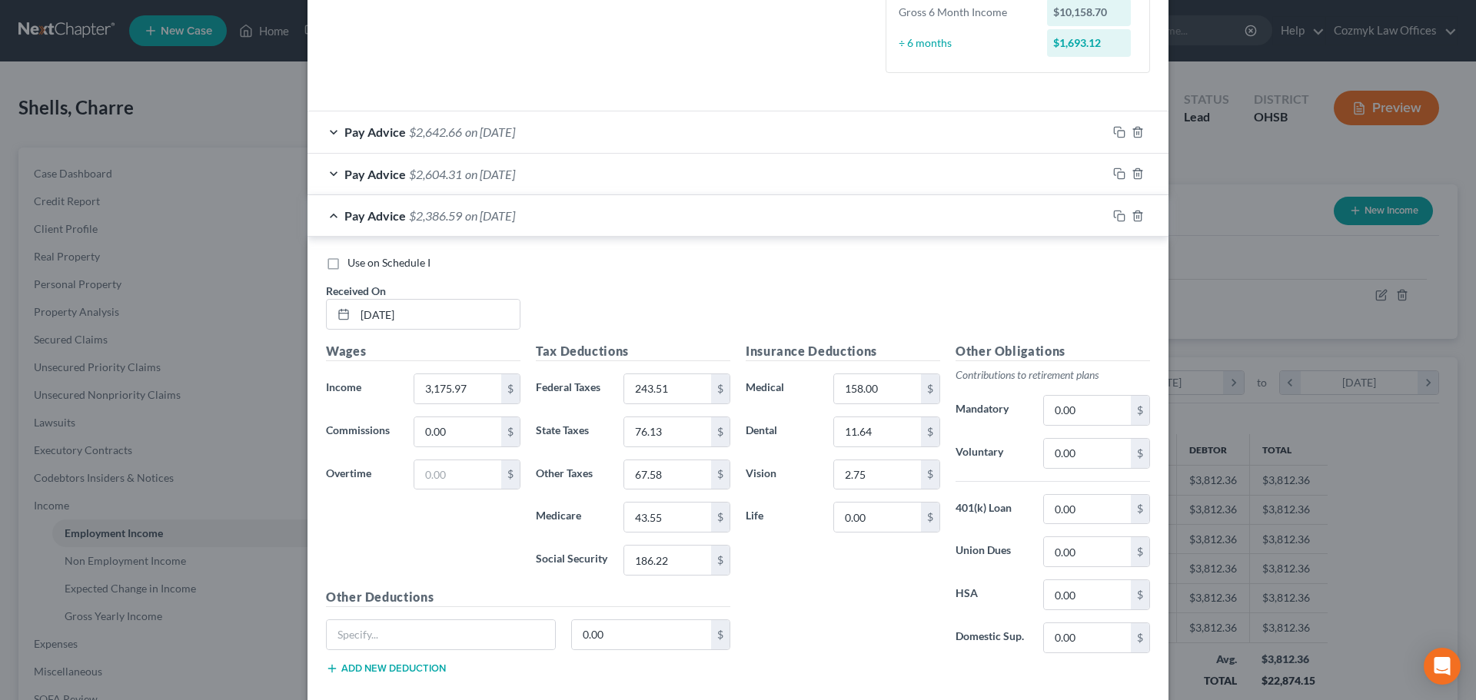
click at [777, 216] on div "Pay Advice $2,386.59 on [DATE]" at bounding box center [706, 215] width 799 height 41
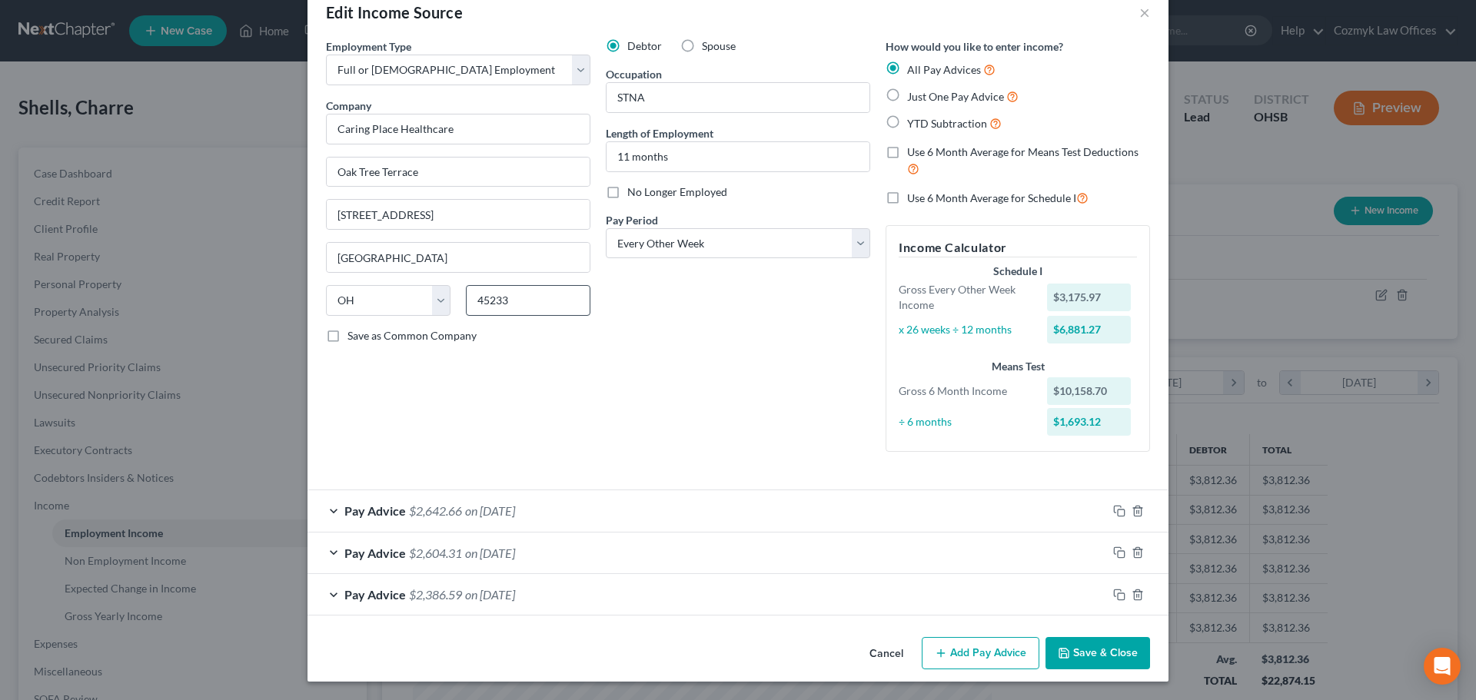
scroll to position [32, 0]
click at [1113, 599] on icon "button" at bounding box center [1119, 595] width 12 height 12
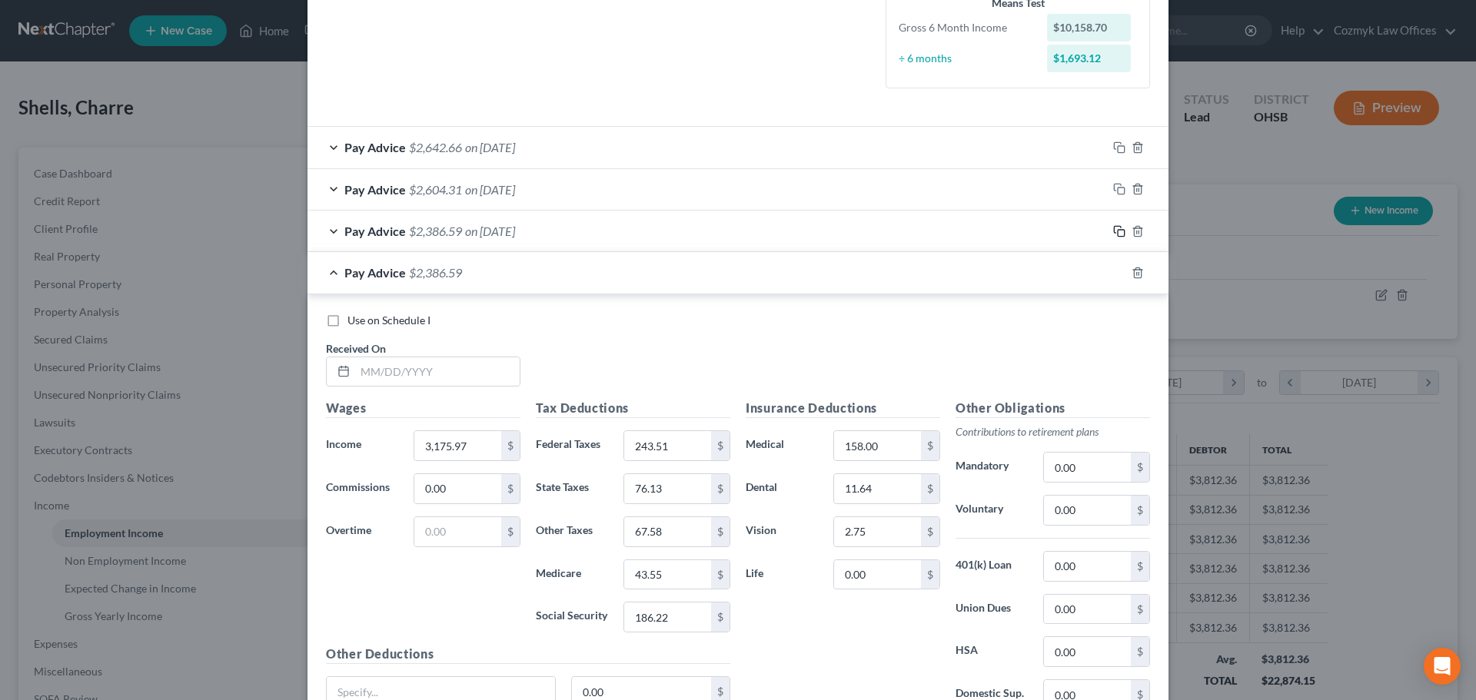
scroll to position [417, 0]
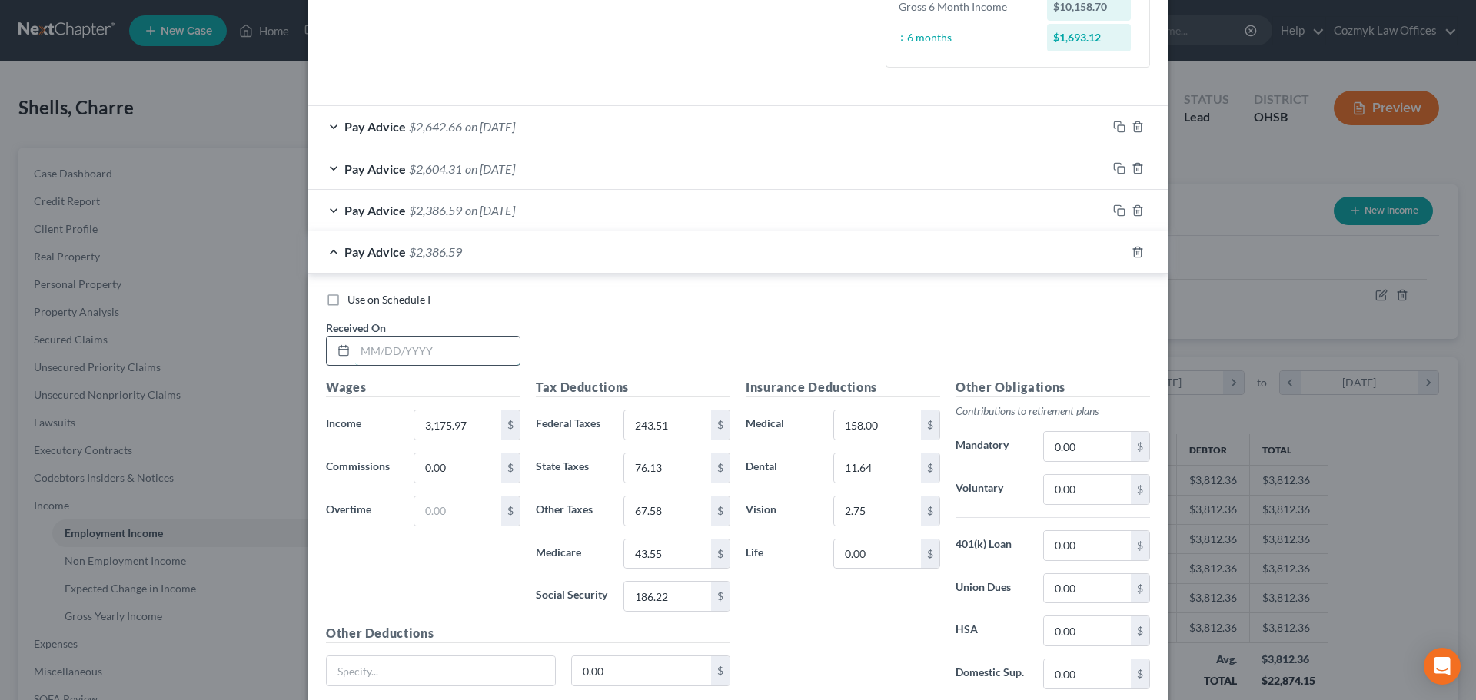
click at [455, 347] on input "text" at bounding box center [437, 351] width 164 height 29
type input "[DATE]"
type input "2,853.33"
type input "284.79"
type input "66.48"
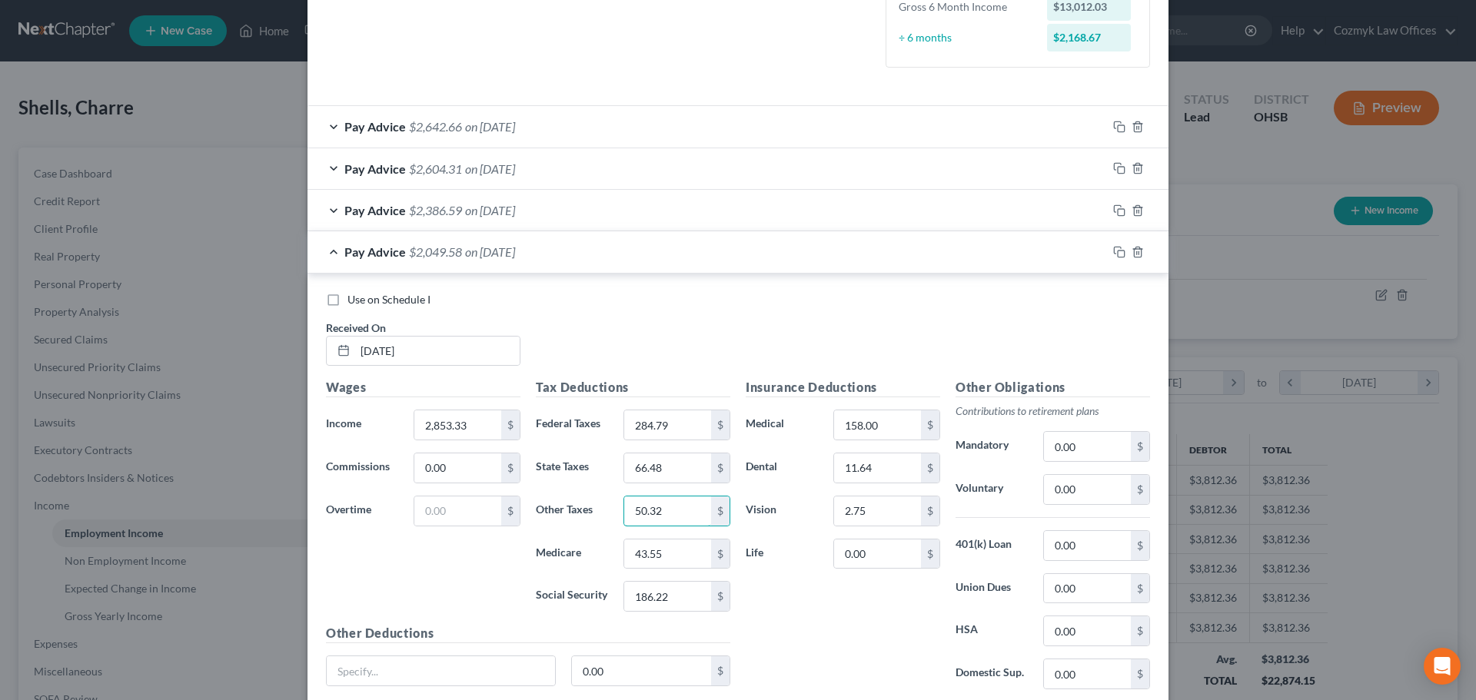
type input "50.32"
type input "38.87"
type input "166.22"
click at [643, 427] on input "284.79" at bounding box center [667, 424] width 87 height 29
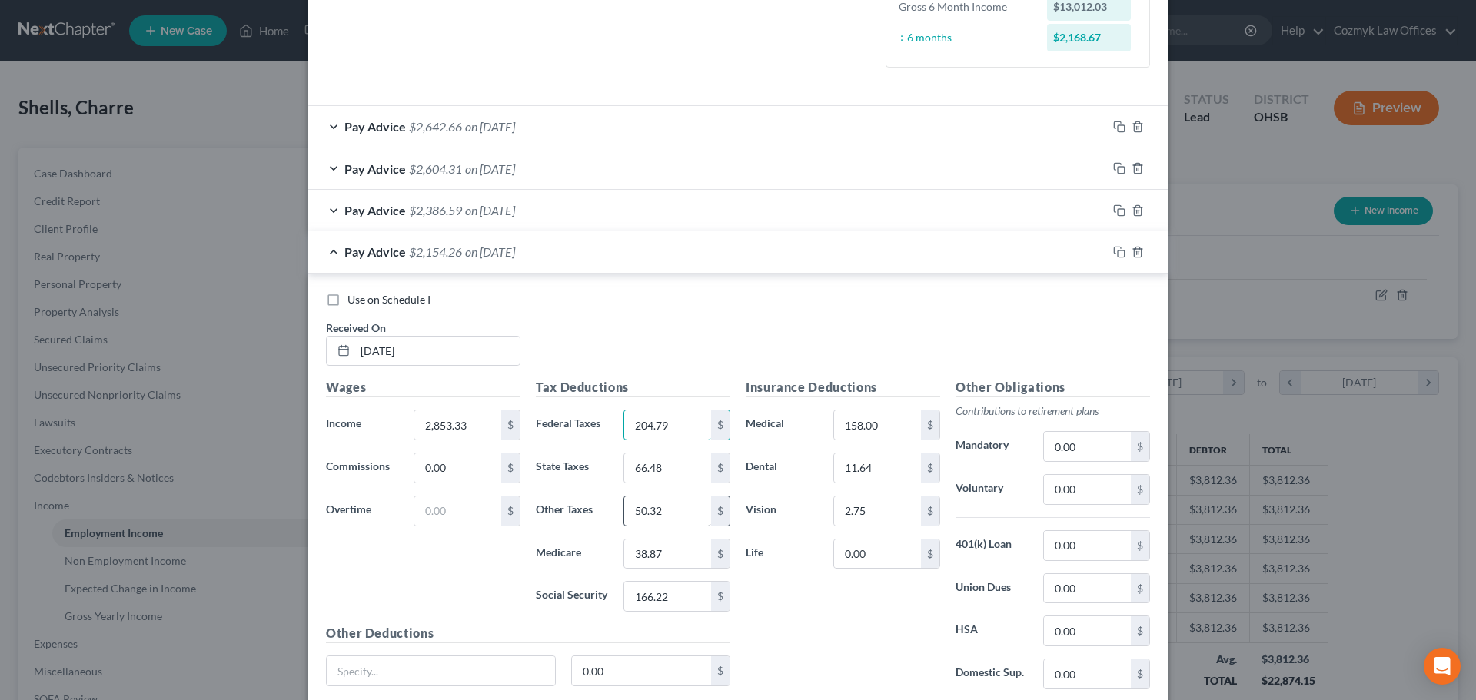
type input "204.79"
click at [641, 510] on input "50.32" at bounding box center [667, 510] width 87 height 29
click at [629, 513] on input "50.32" at bounding box center [667, 510] width 87 height 29
type input "60.32"
click at [1113, 252] on icon "button" at bounding box center [1119, 252] width 12 height 12
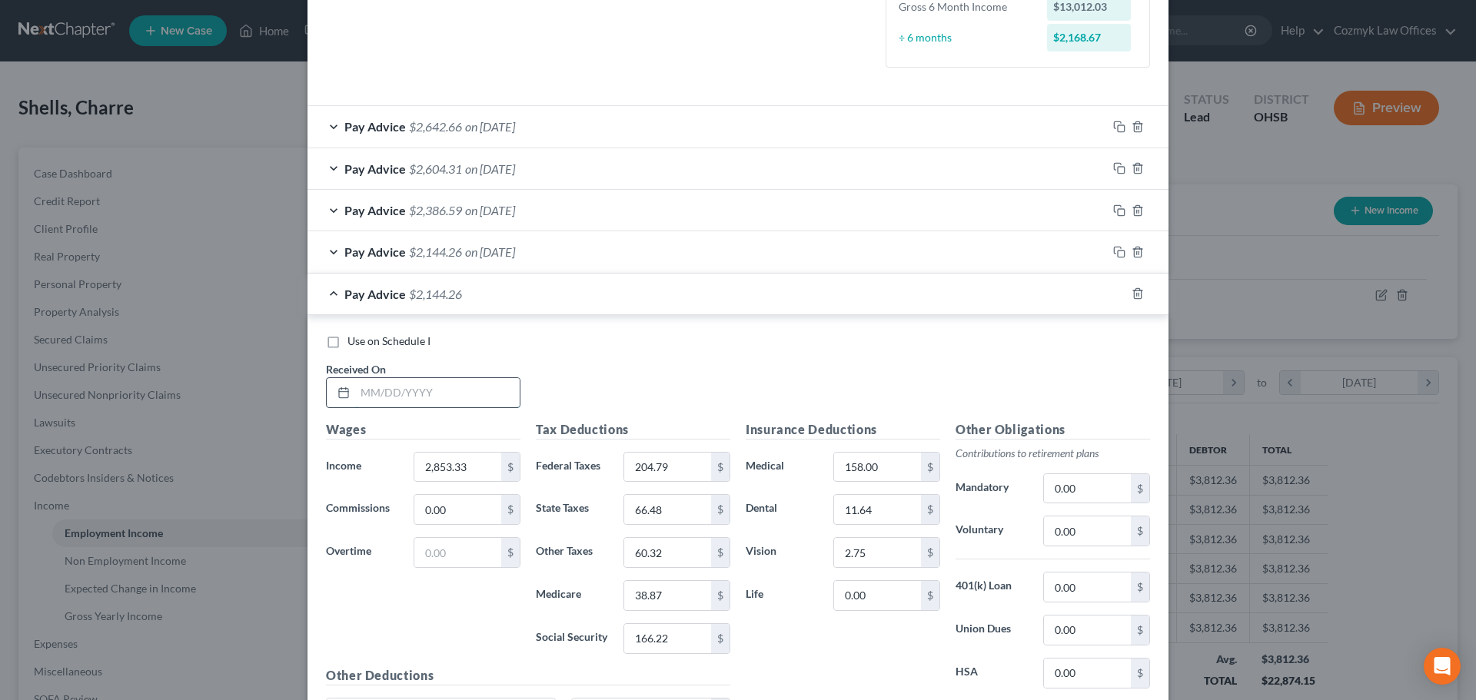
click at [438, 391] on input "text" at bounding box center [437, 392] width 164 height 29
type input "0"
click at [427, 386] on input "text" at bounding box center [437, 392] width 164 height 29
type input "[DATE]"
type input "2,893.83"
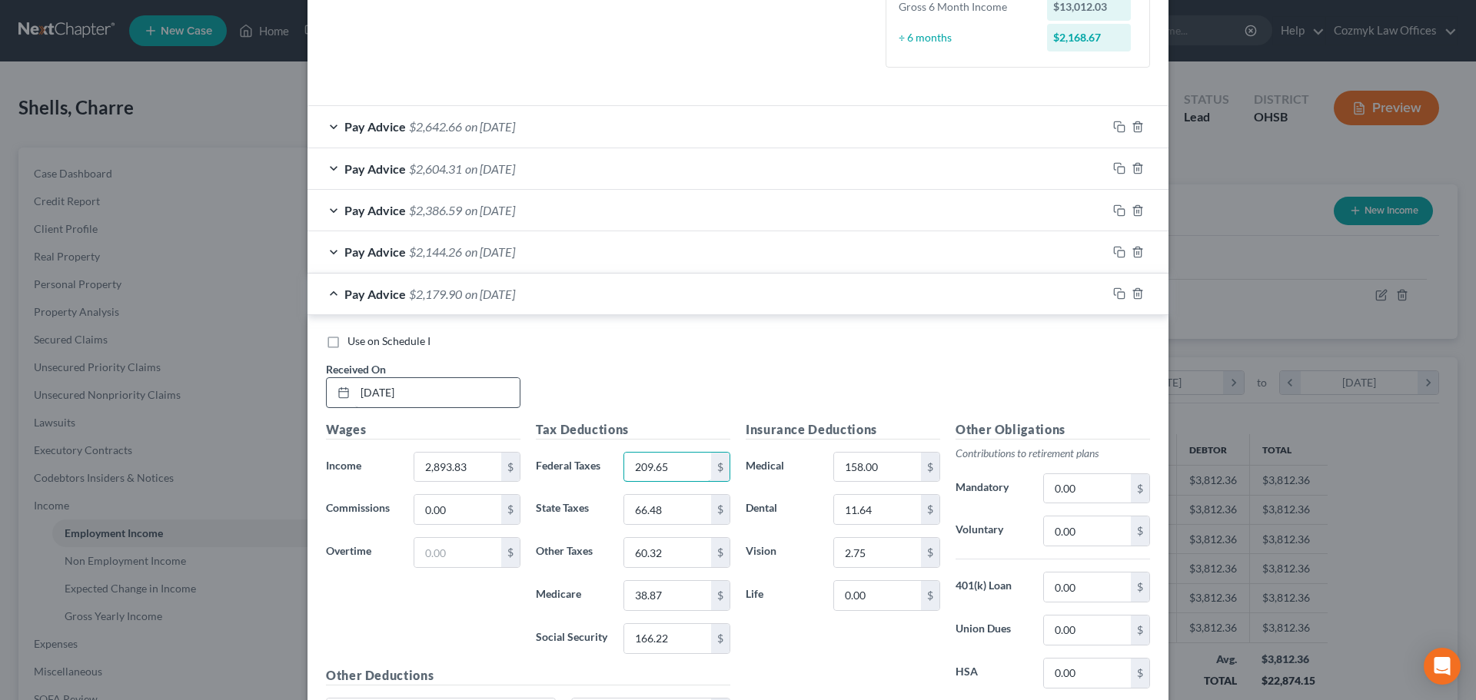
type input "209.65"
type input "67.69"
type input "61.23"
type input "1"
type input "39.46"
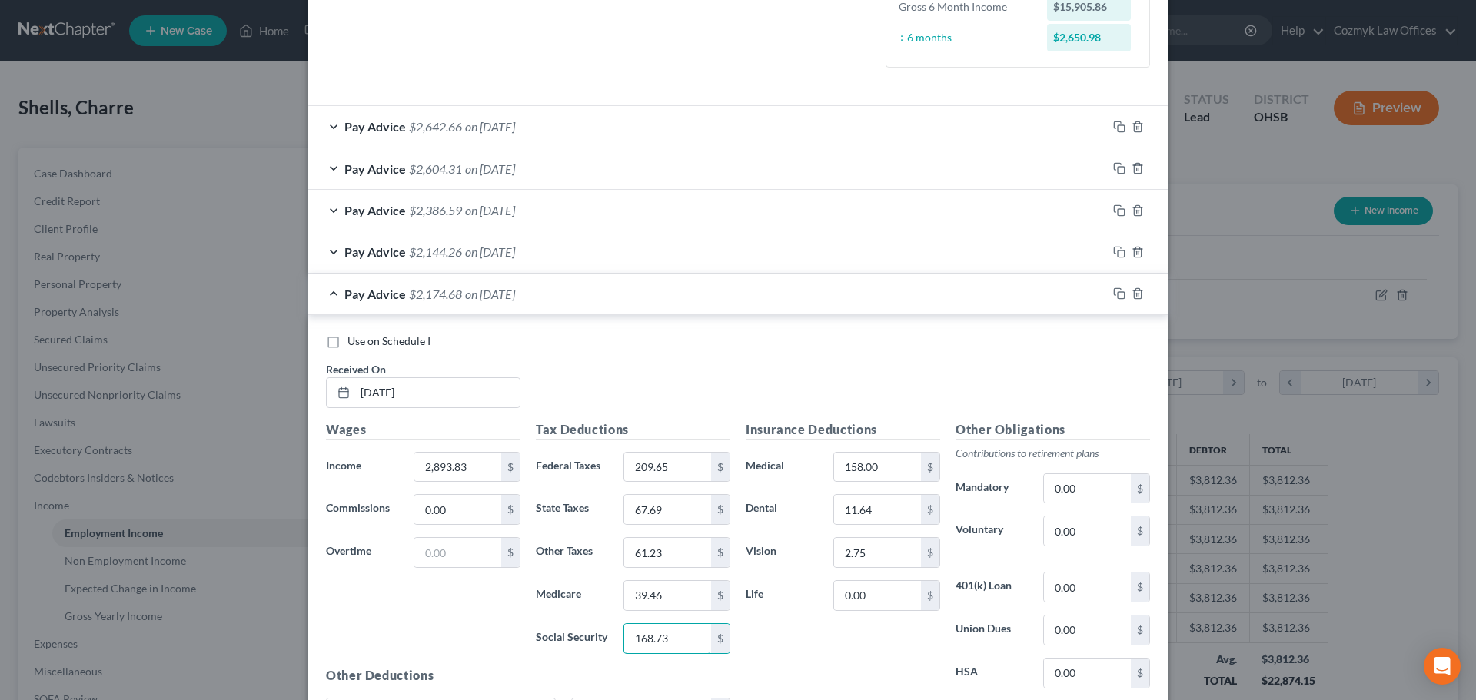
type input "168.73"
click at [1107, 291] on div at bounding box center [1137, 293] width 61 height 25
click at [1114, 296] on icon "button" at bounding box center [1119, 293] width 12 height 12
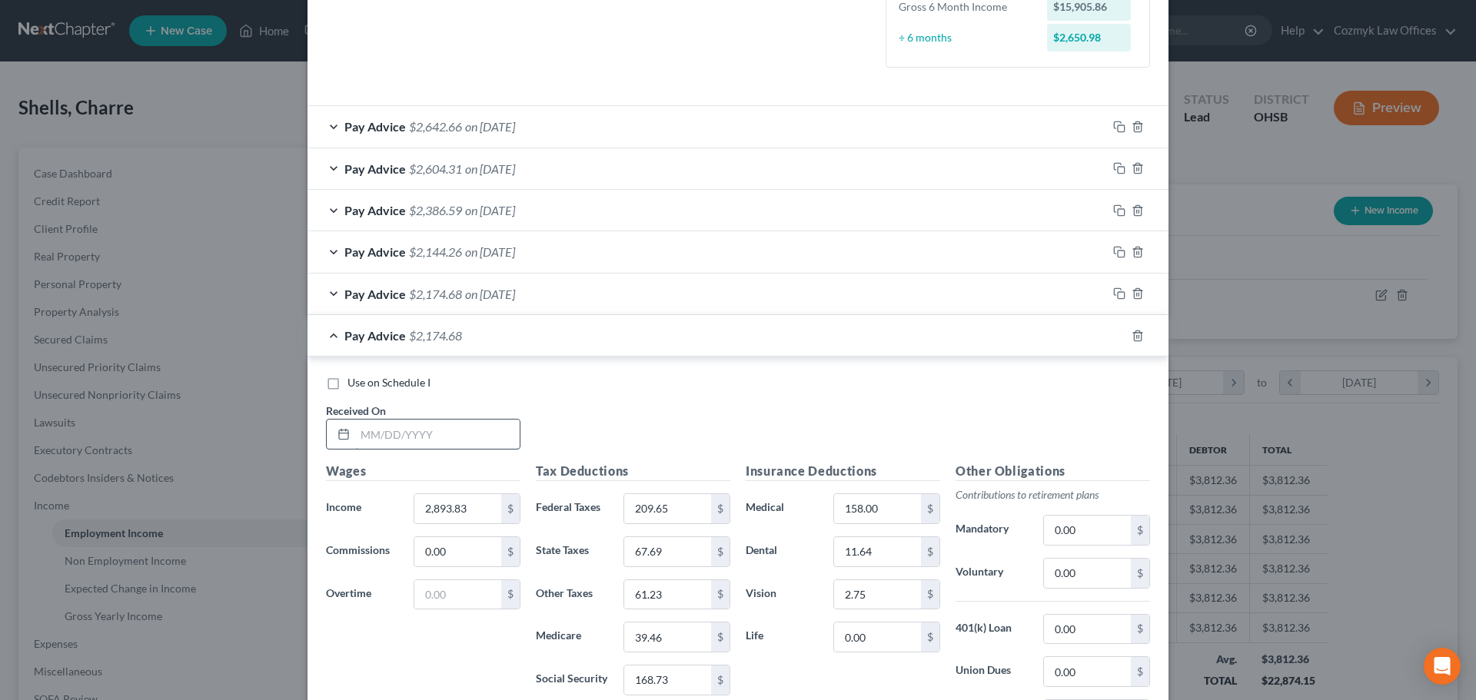
click at [490, 424] on input "text" at bounding box center [437, 434] width 164 height 29
type input "[DATE]"
type input "2"
type input "1,759.55"
type input "73.54"
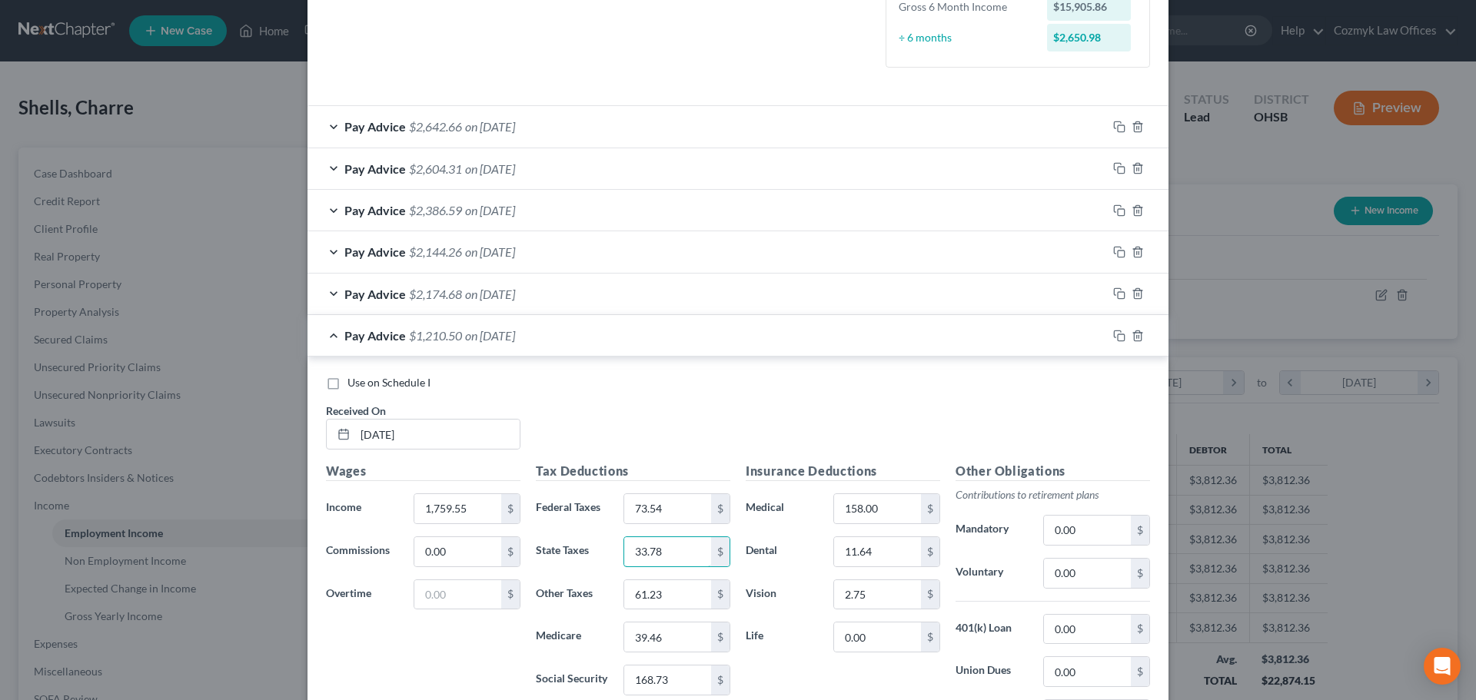
type input "33.78"
type input "35.71"
type input "23.02"
type input "98.40"
click at [752, 343] on div "Pay Advice $1,322.71 on [DATE]" at bounding box center [706, 335] width 799 height 41
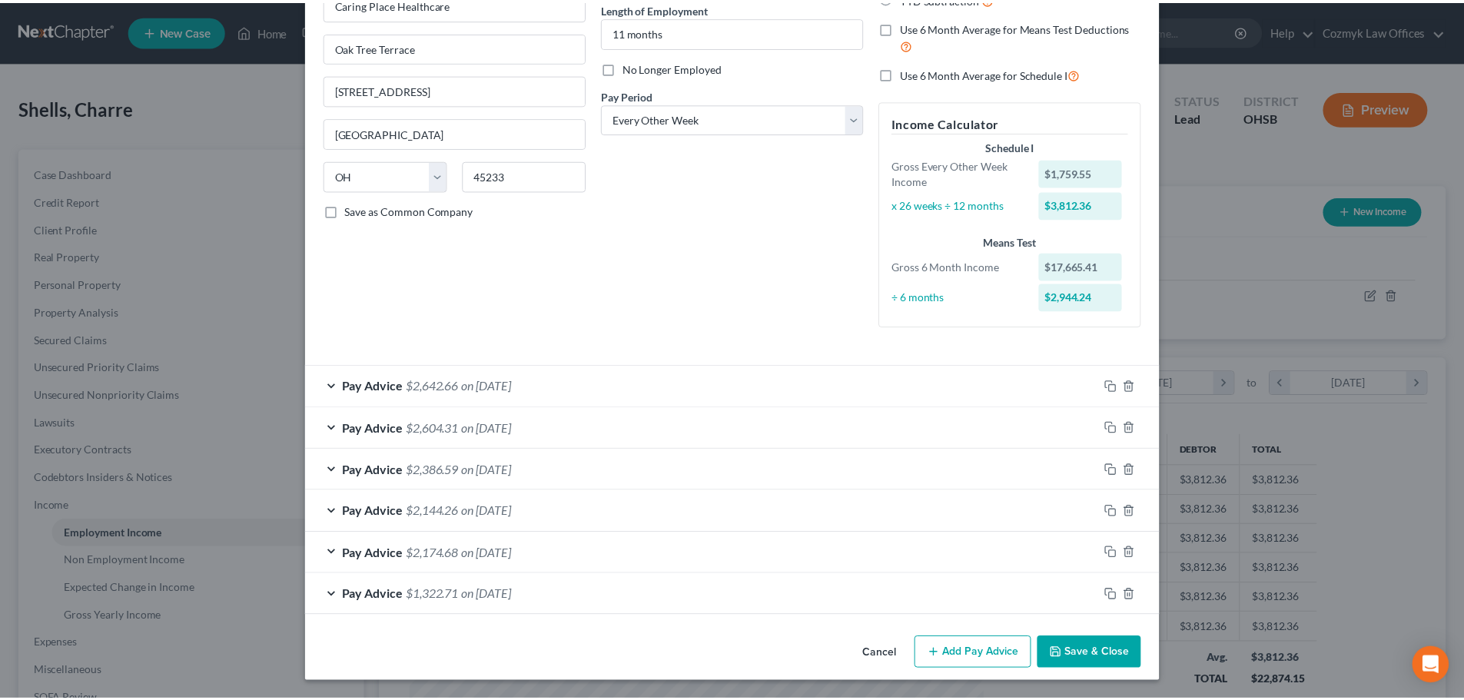
scroll to position [158, 0]
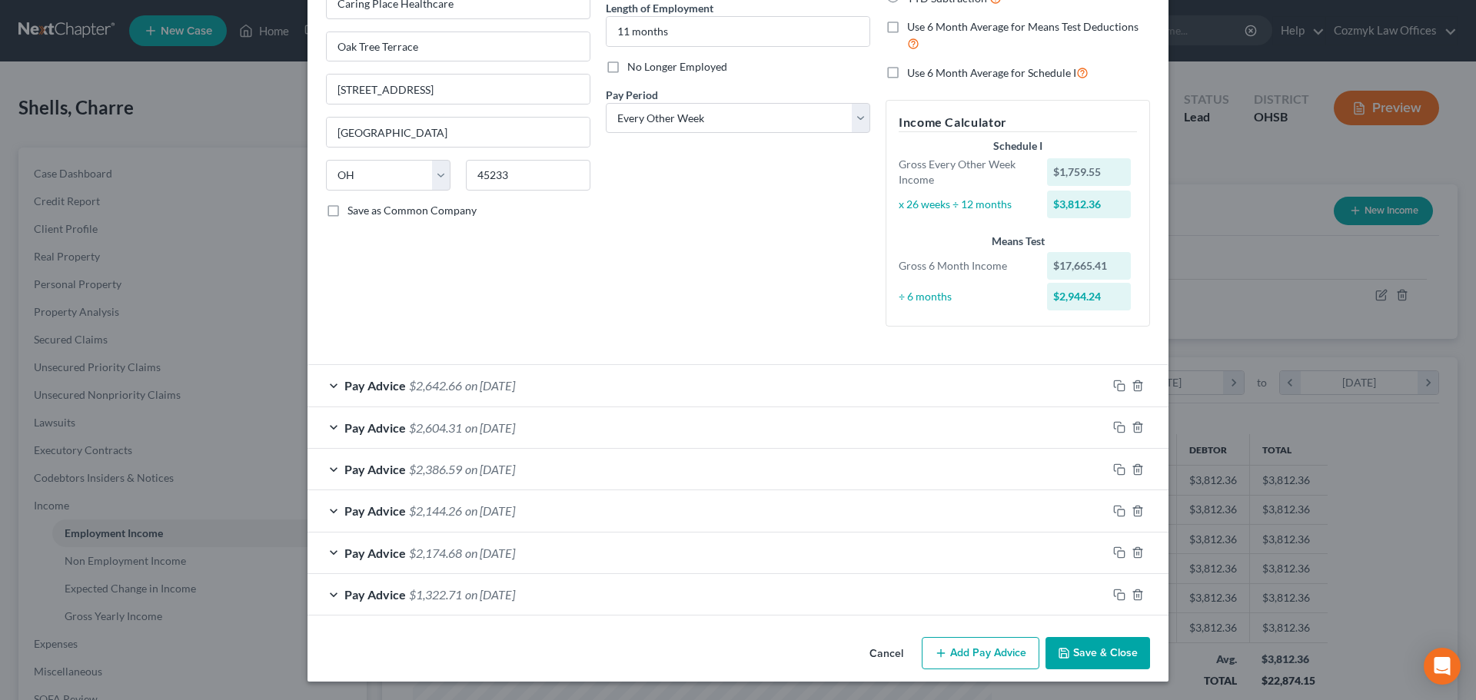
click at [1113, 664] on button "Save & Close" at bounding box center [1097, 653] width 105 height 32
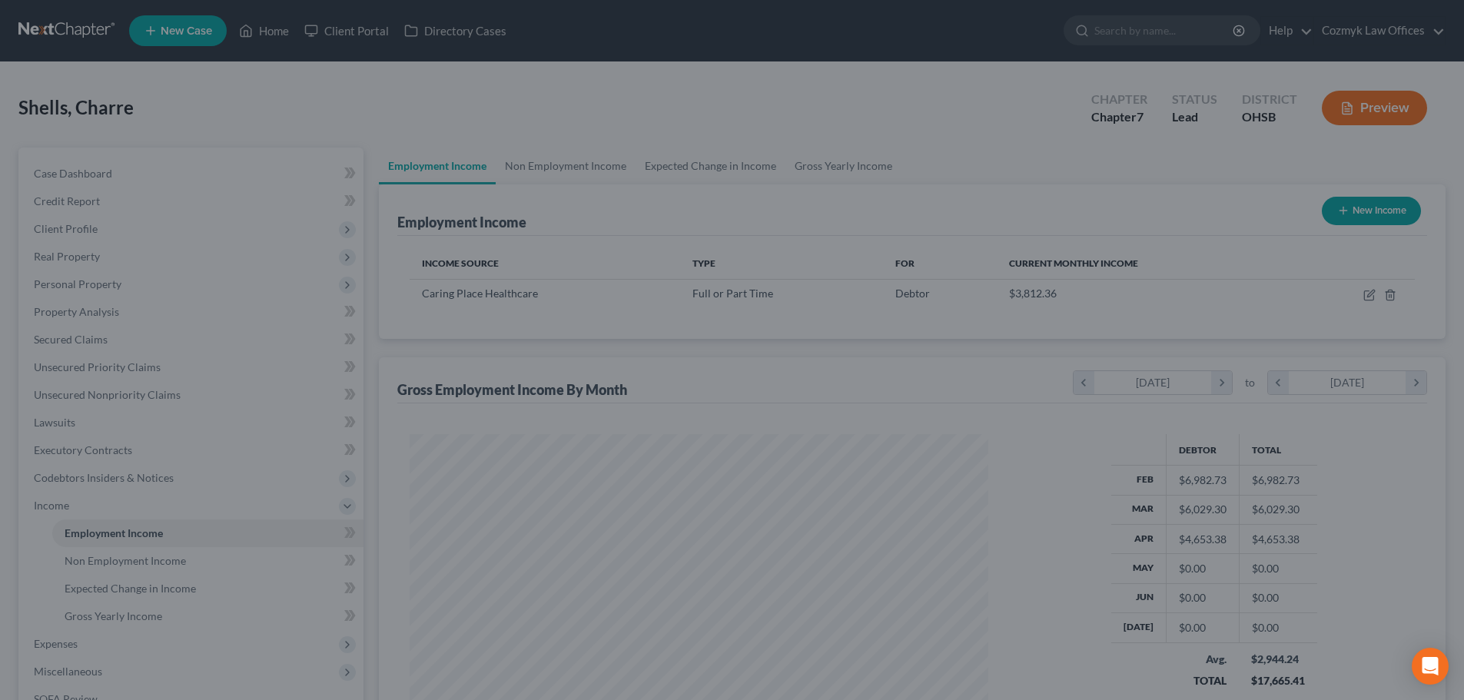
scroll to position [768215, 767898]
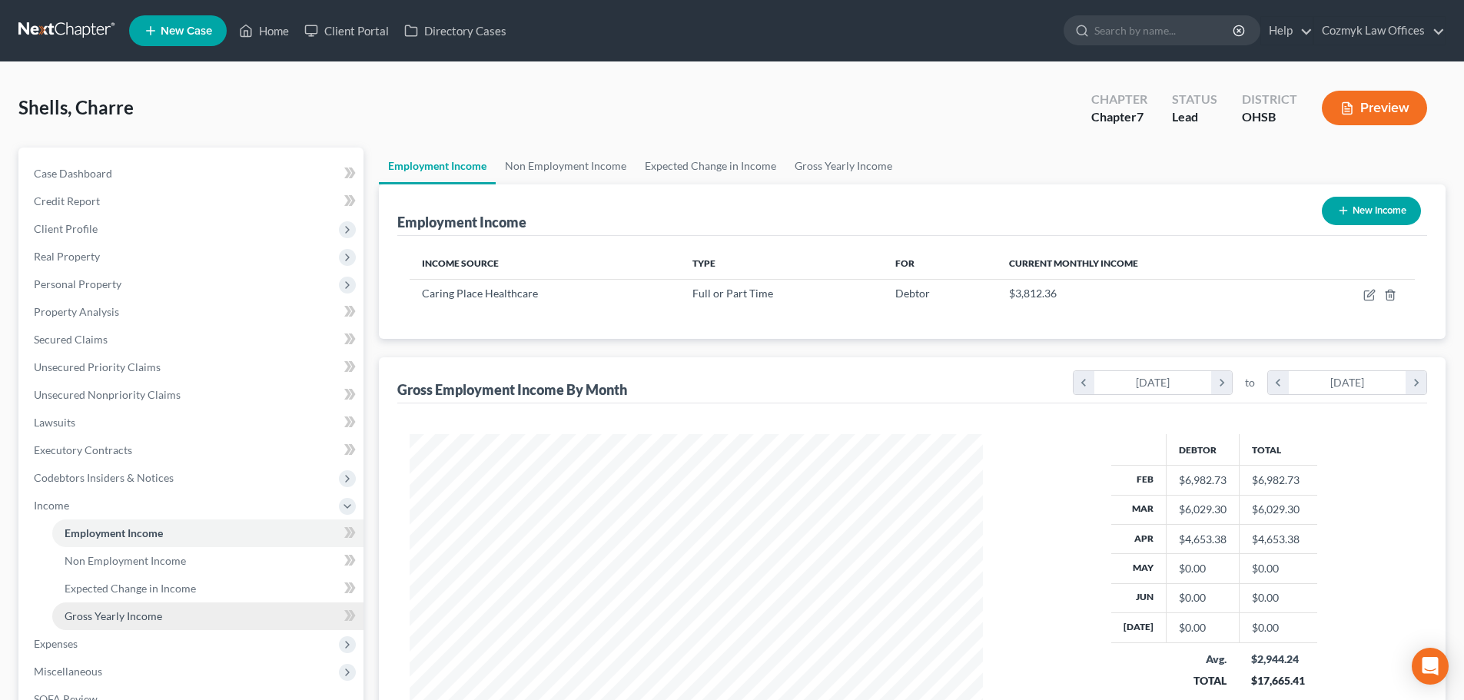
click at [218, 612] on link "Gross Yearly Income" at bounding box center [207, 617] width 311 height 28
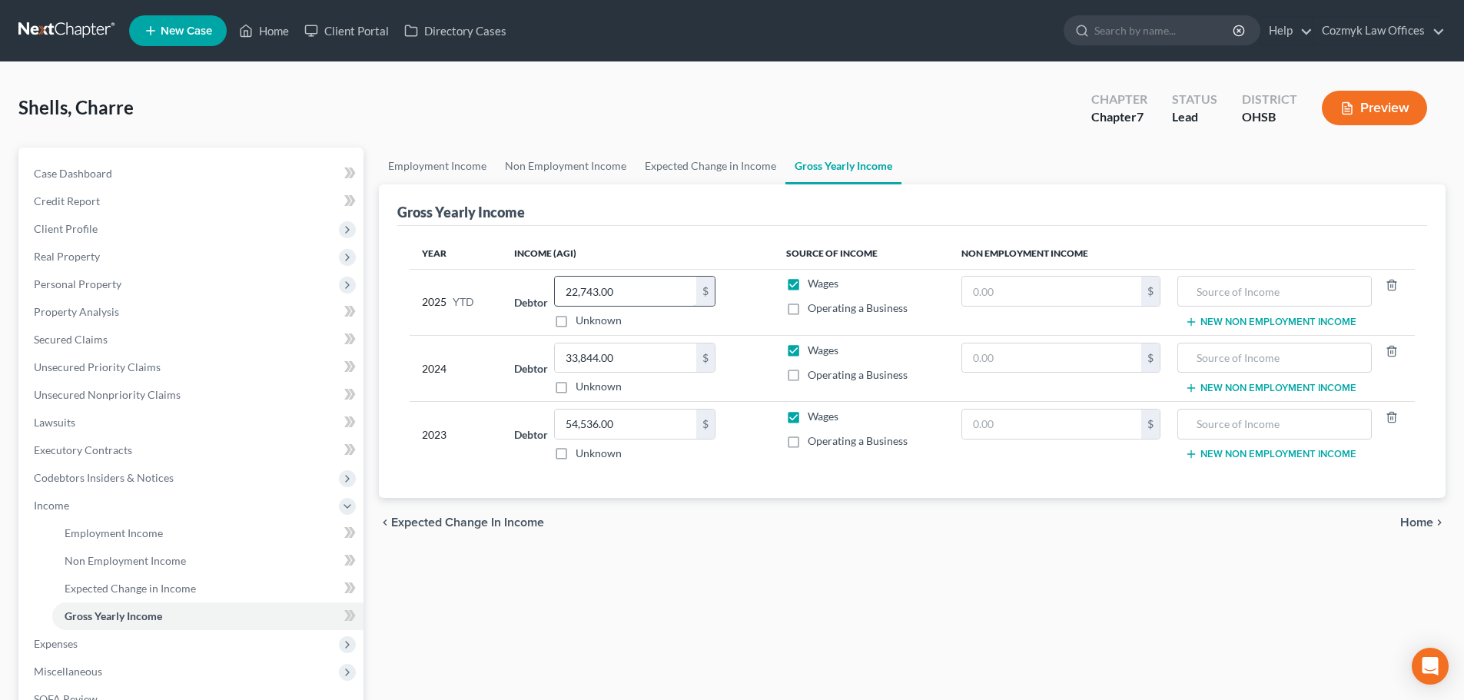
click at [612, 298] on input "22,743.00" at bounding box center [625, 291] width 141 height 29
type input "33,758.07"
click at [88, 530] on span "Employment Income" at bounding box center [114, 532] width 98 height 13
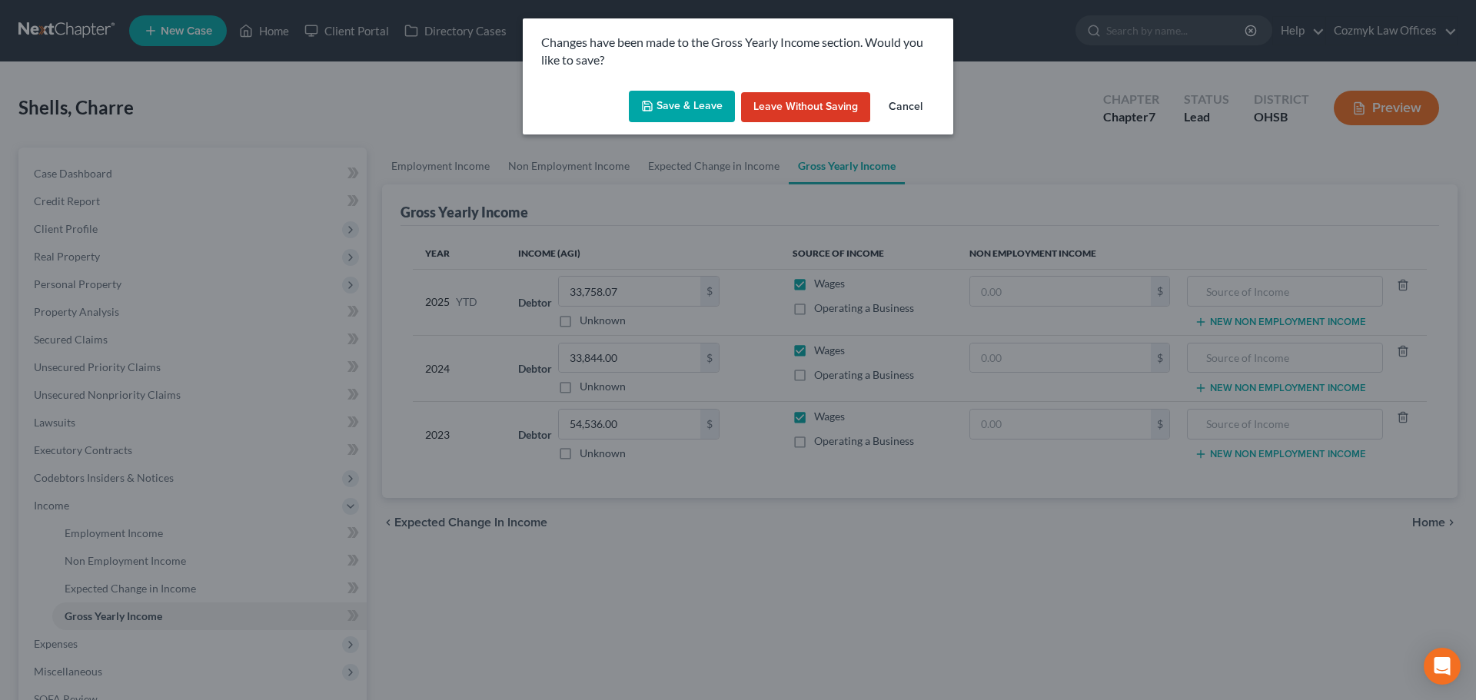
click at [707, 102] on button "Save & Leave" at bounding box center [682, 107] width 106 height 32
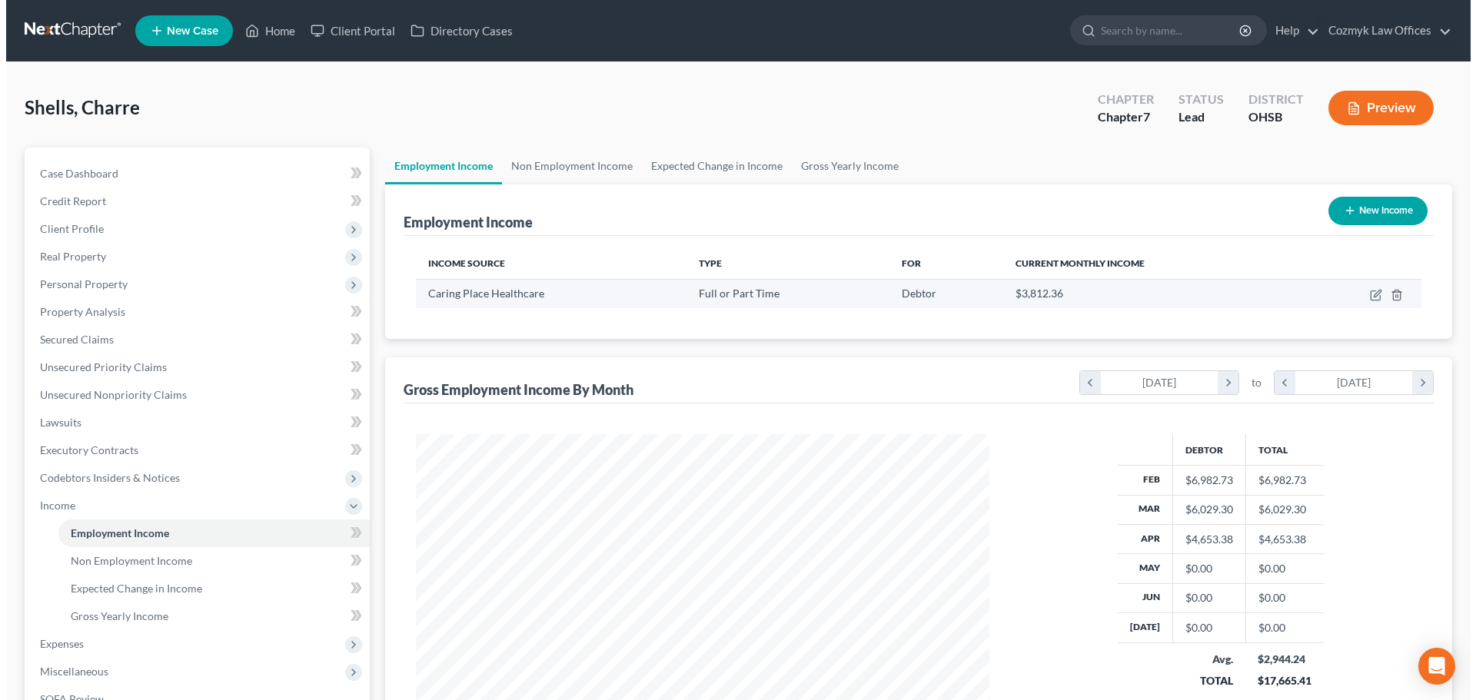
scroll to position [287, 604]
click at [1372, 295] on icon "button" at bounding box center [1370, 293] width 7 height 7
select select "0"
select select "36"
select select "2"
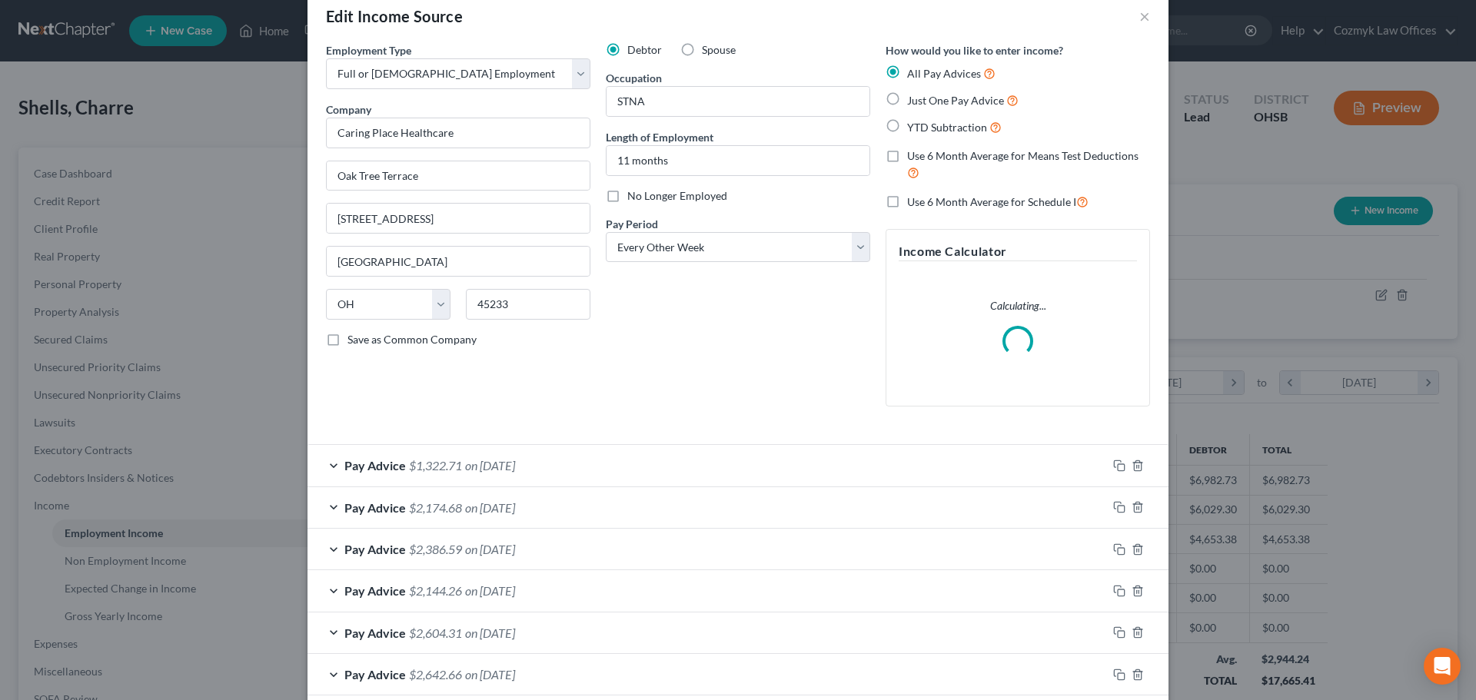
scroll to position [108, 0]
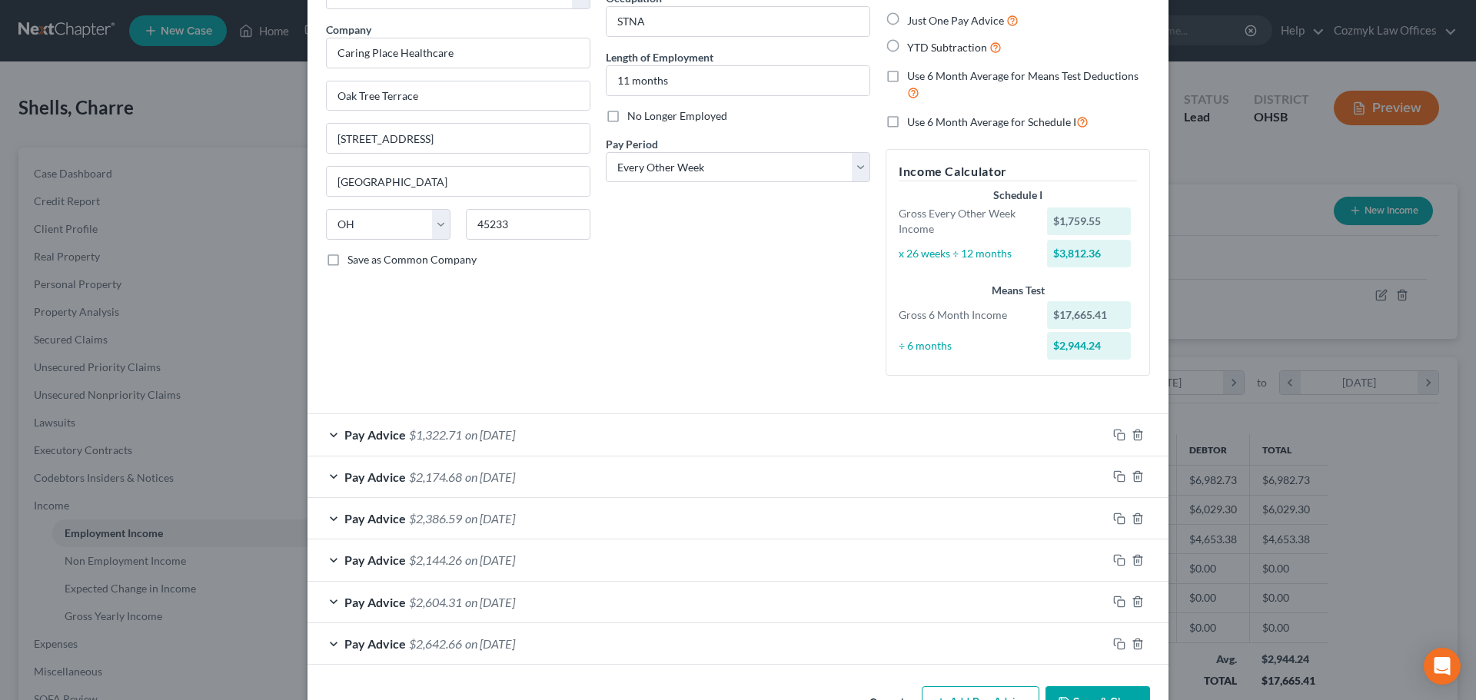
click at [1116, 593] on div at bounding box center [1137, 601] width 61 height 25
click at [1114, 645] on icon "button" at bounding box center [1117, 642] width 7 height 7
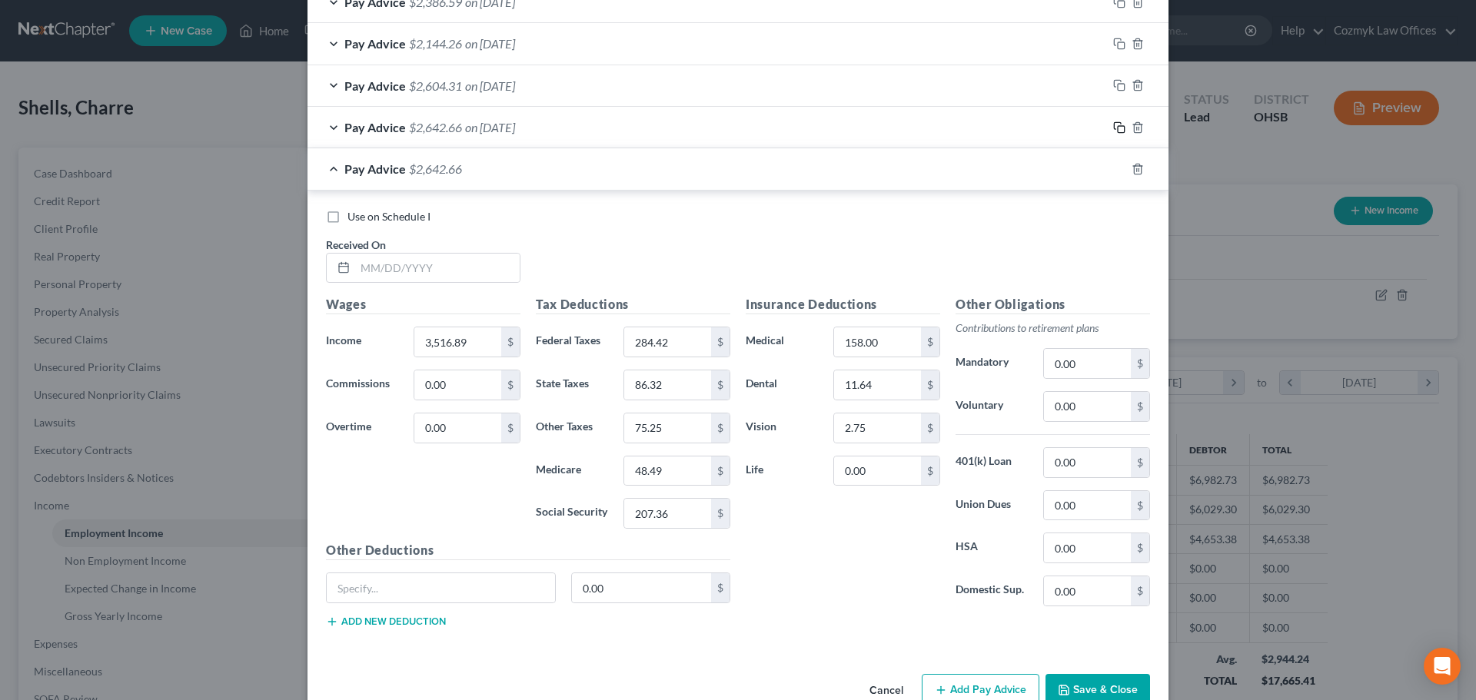
scroll to position [646, 0]
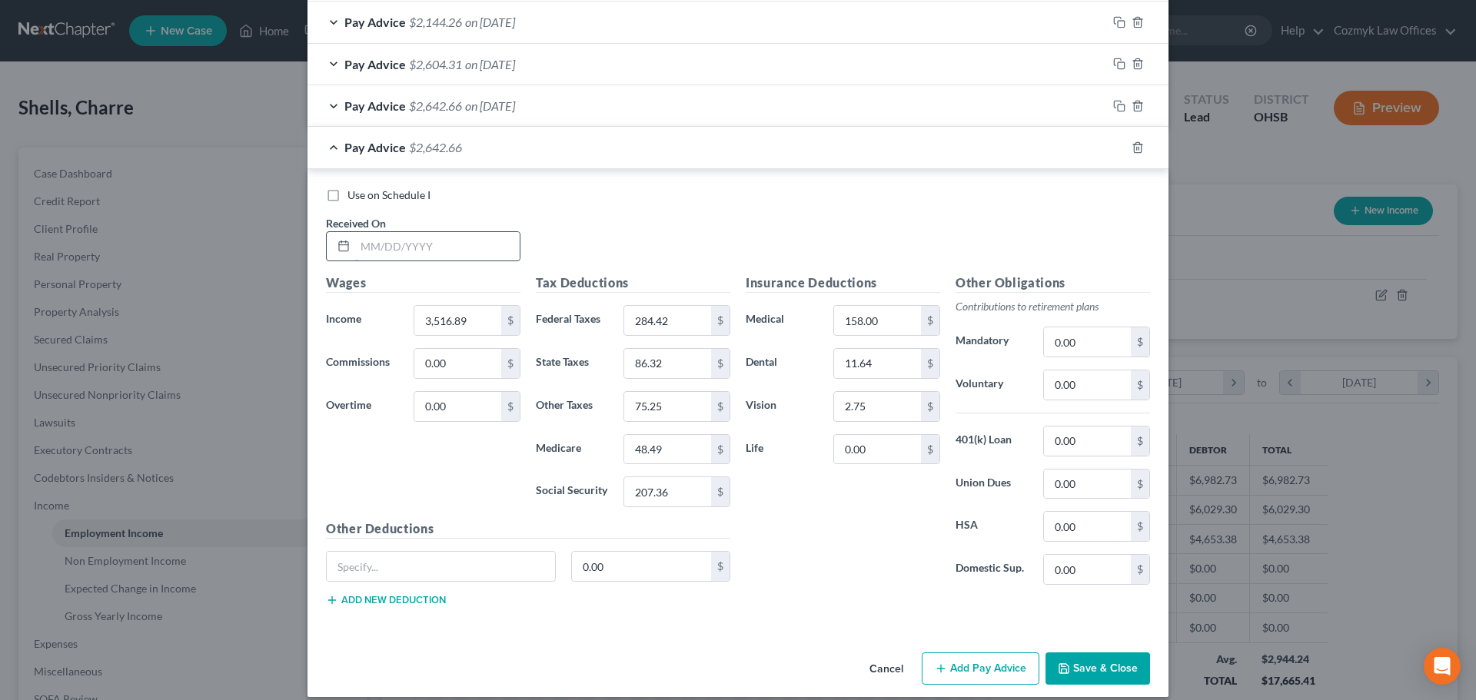
click at [467, 257] on input "text" at bounding box center [437, 246] width 164 height 29
type input "[DATE]"
type input "1,491.10"
type input "45.33"
click at [1133, 146] on icon "button" at bounding box center [1137, 147] width 12 height 12
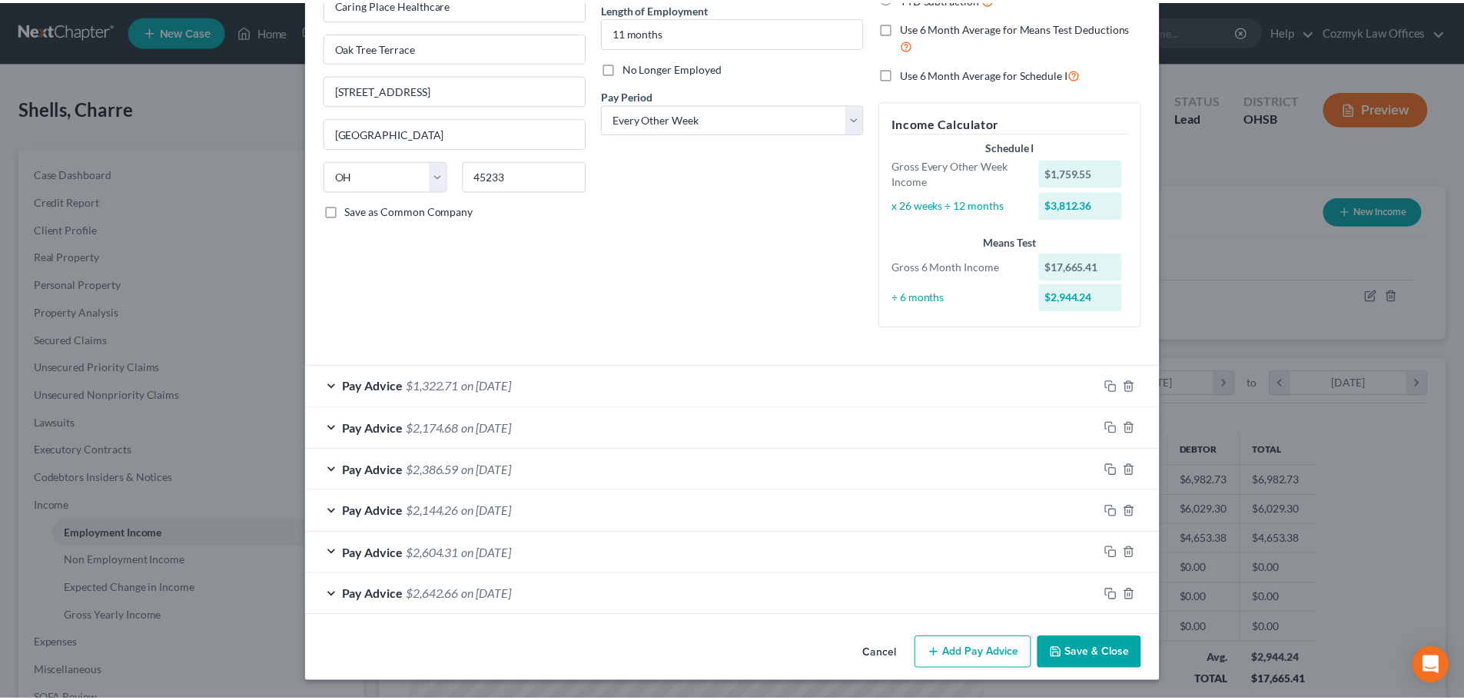
scroll to position [158, 0]
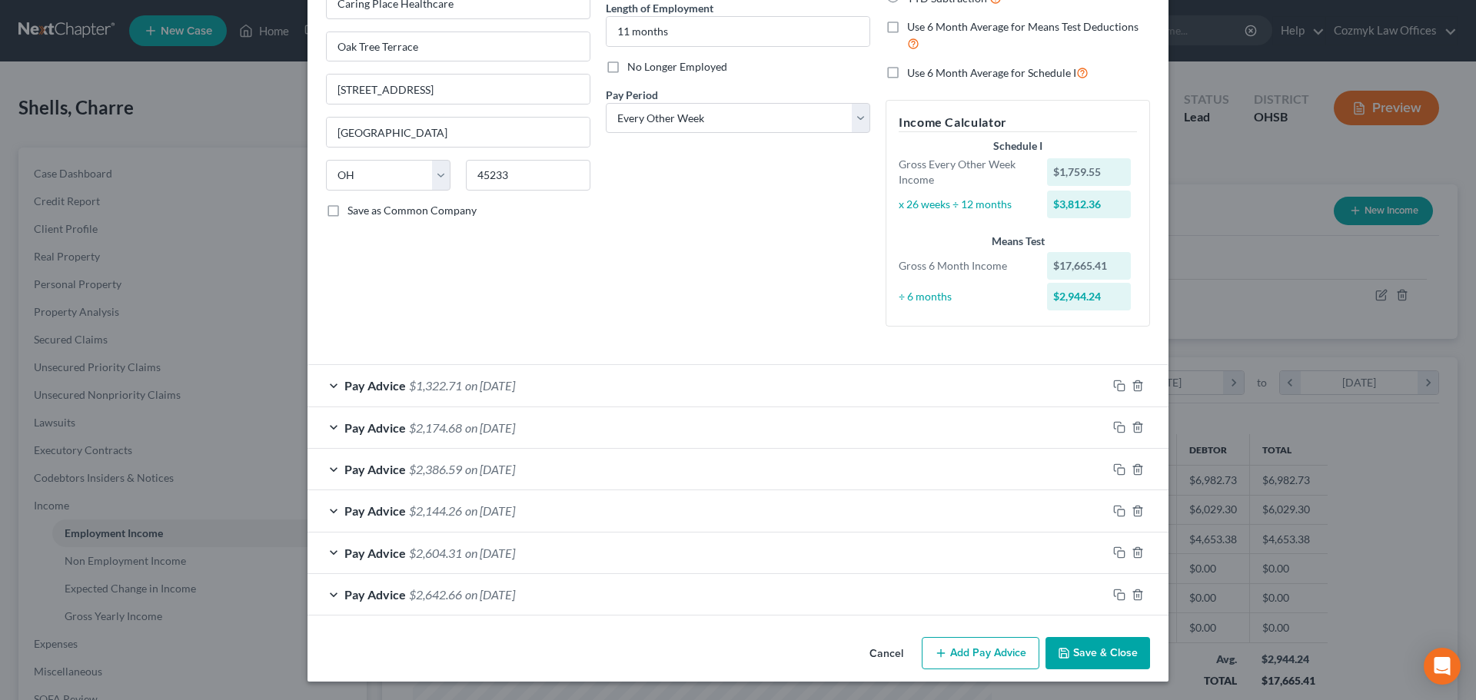
drag, startPoint x: 1118, startPoint y: 656, endPoint x: 1098, endPoint y: 644, distance: 23.1
click at [1117, 656] on button "Save & Close" at bounding box center [1097, 653] width 105 height 32
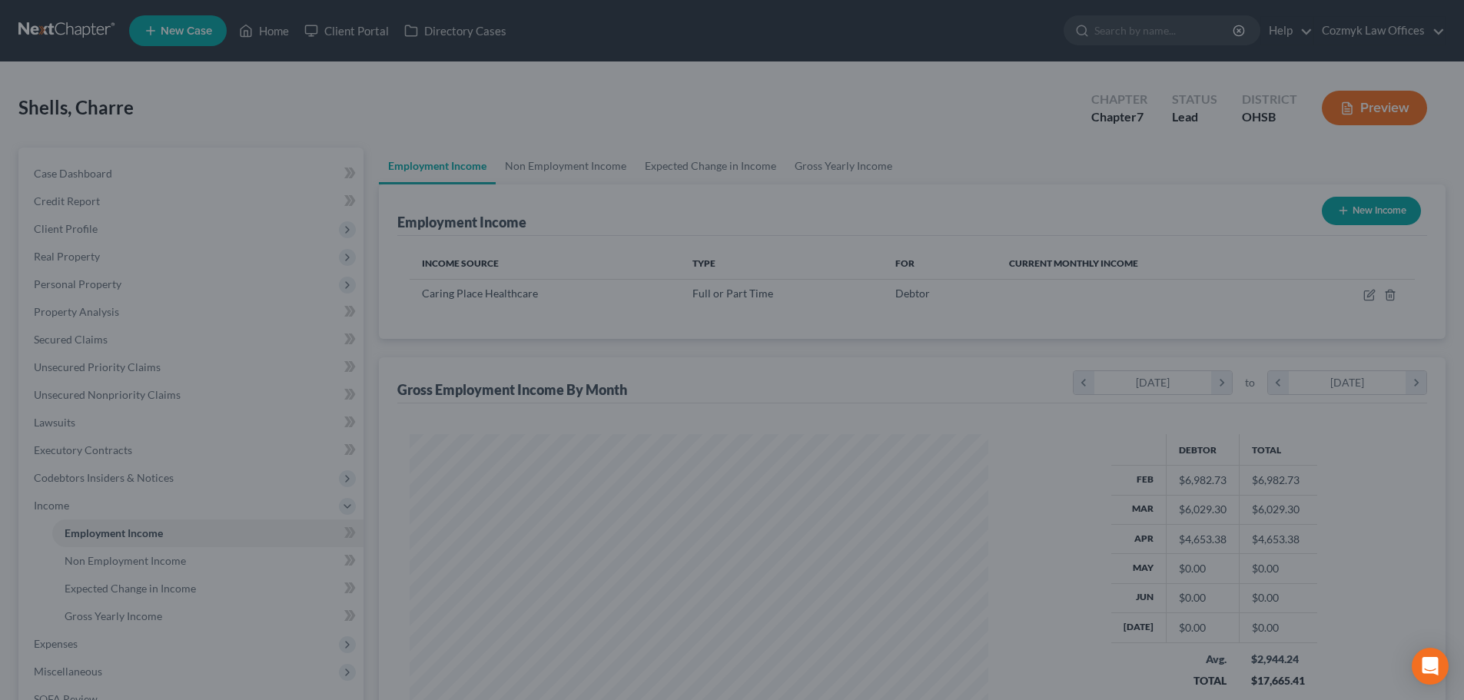
scroll to position [768215, 767898]
